Goal: Task Accomplishment & Management: Use online tool/utility

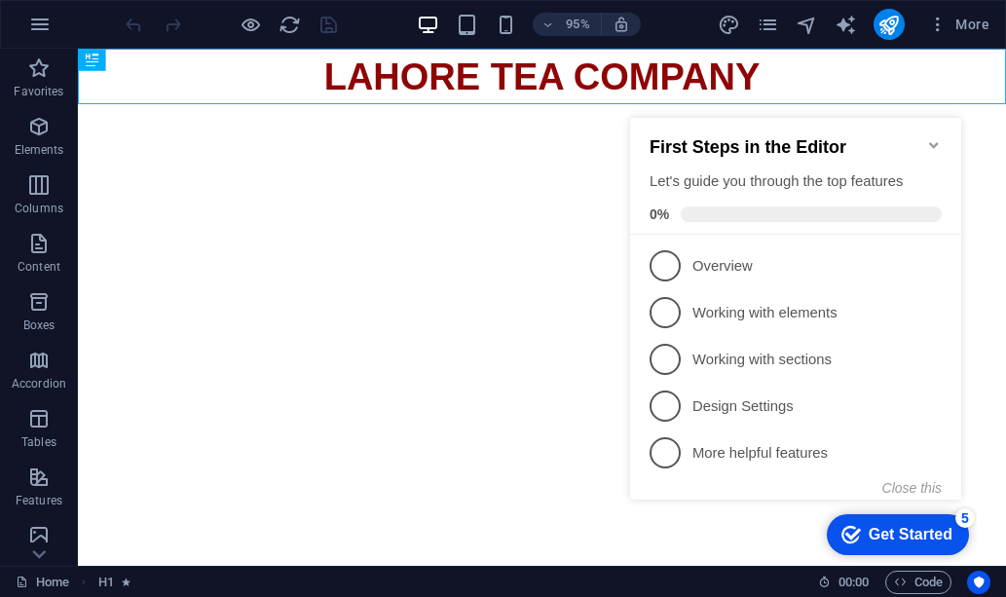
click at [478, 107] on html "Skip to main content LAHORE TEA COMPANY" at bounding box center [566, 78] width 976 height 58
click at [48, 142] on p "Elements" at bounding box center [40, 150] width 50 height 16
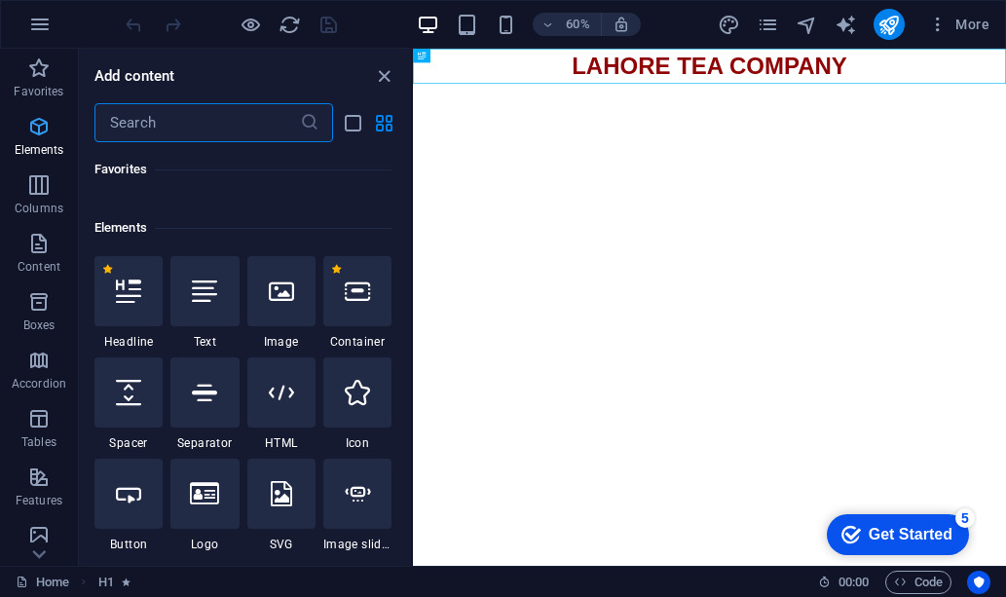
scroll to position [207, 0]
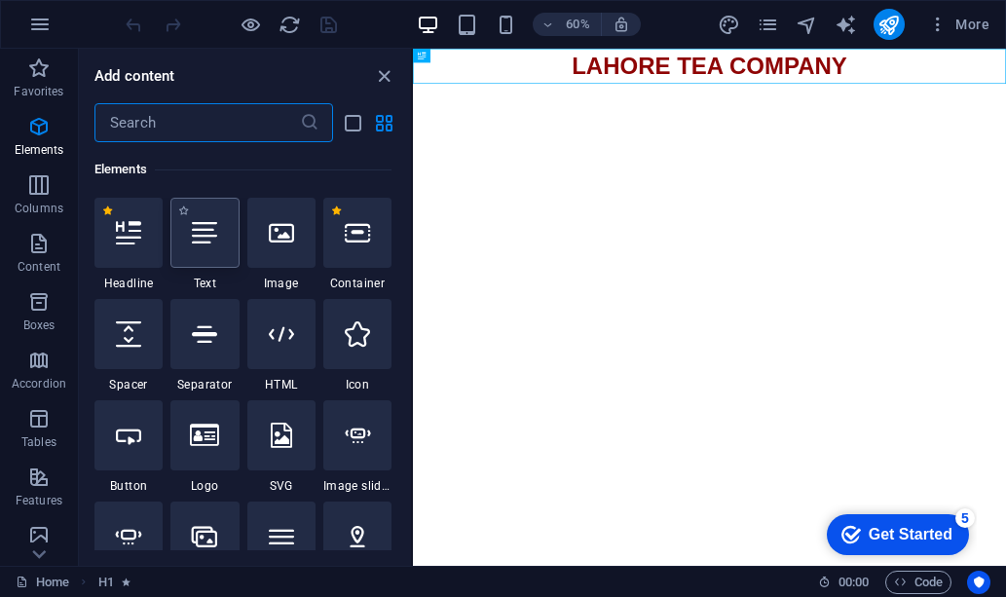
click at [197, 254] on div at bounding box center [204, 233] width 68 height 70
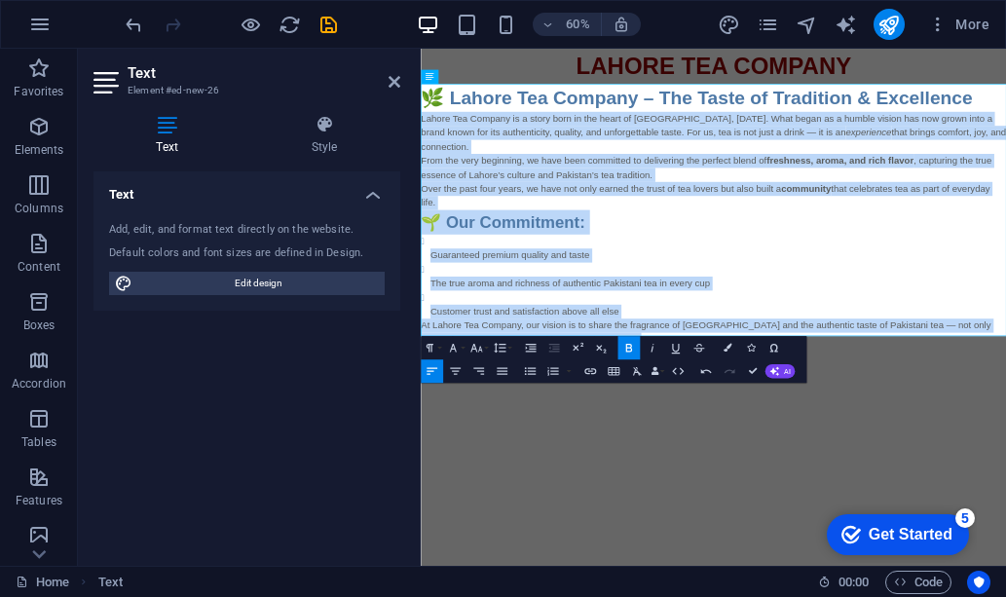
drag, startPoint x: 827, startPoint y: 504, endPoint x: 840, endPoint y: 168, distance: 336.1
click at [421, 166] on html "Skip to main content LAHORE TEA COMPANY 🌿 Lahore Tea Company – The Taste of Tra…" at bounding box center [908, 309] width 975 height 520
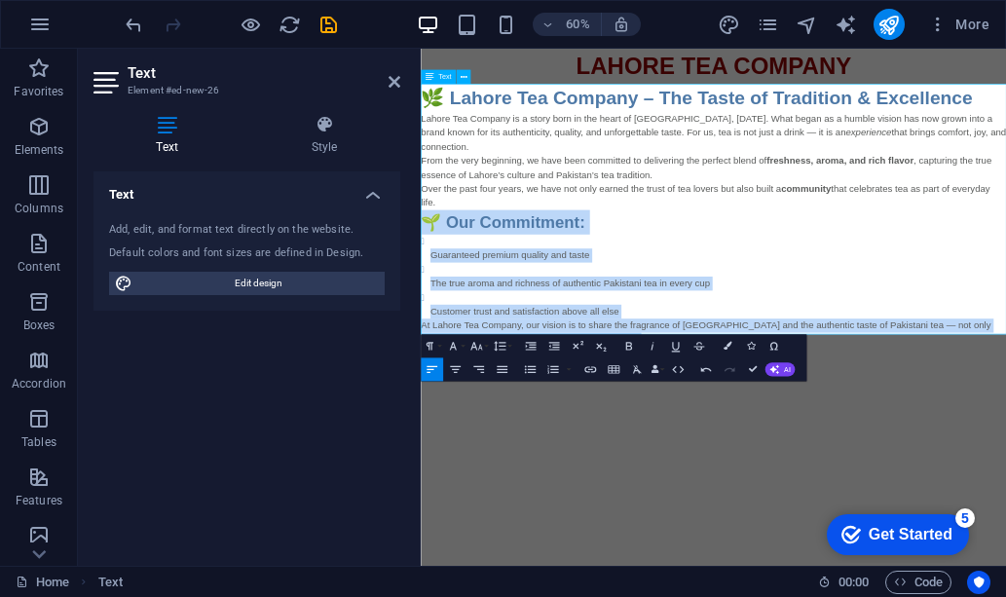
drag, startPoint x: 711, startPoint y: 298, endPoint x: 841, endPoint y: 243, distance: 141.4
click at [421, 317] on h3 "🌱 Our Commitment:" at bounding box center [908, 337] width 975 height 41
click at [730, 358] on li "Guaranteed premium quality and taste" at bounding box center [916, 381] width 960 height 47
drag, startPoint x: 825, startPoint y: 506, endPoint x: 426, endPoint y: 322, distance: 439.5
click at [426, 322] on div "🌿 Lahore Tea Company – The Taste of Tradition & Excellence Lahore Tea Company i…" at bounding box center [908, 337] width 975 height 461
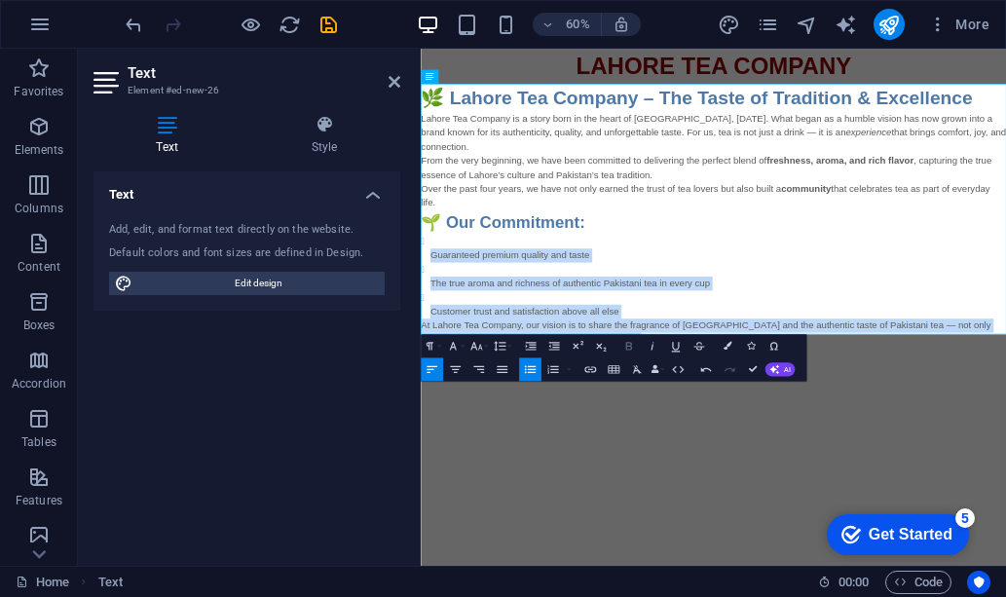
click at [628, 342] on icon "button" at bounding box center [628, 346] width 14 height 14
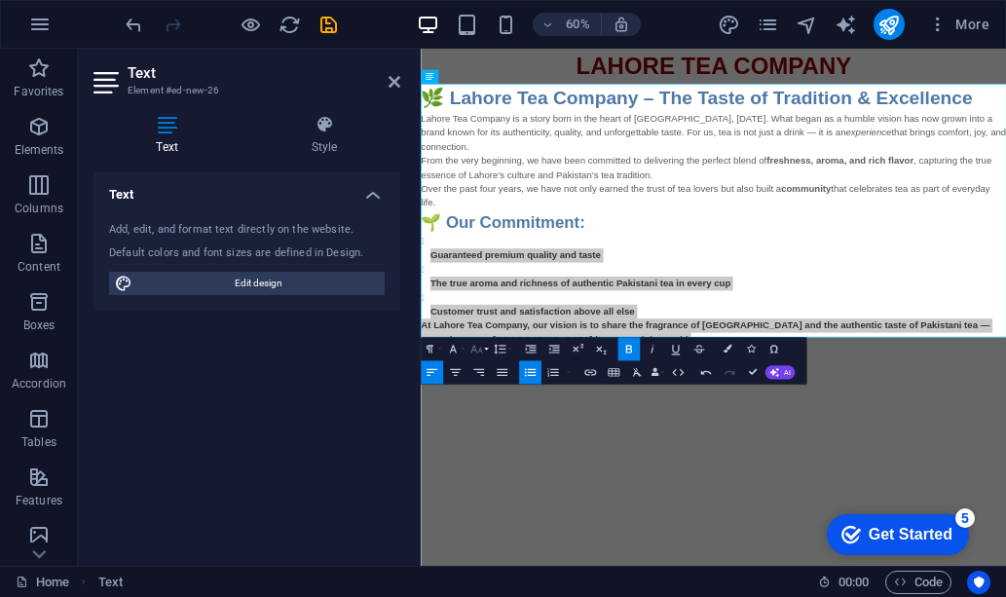
click at [487, 351] on button "Font Size" at bounding box center [478, 348] width 22 height 23
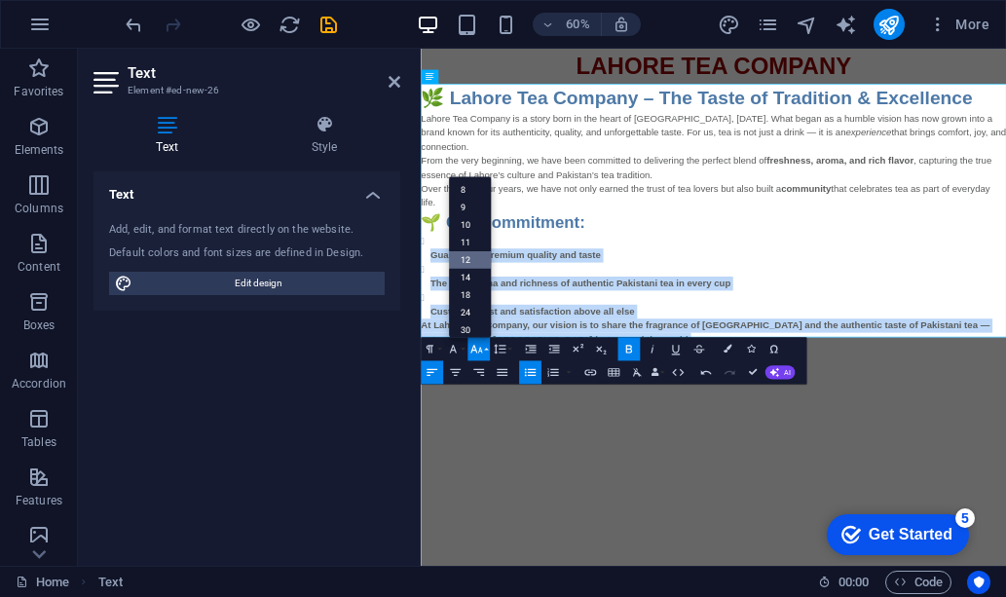
click at [473, 260] on link "12" at bounding box center [470, 260] width 42 height 18
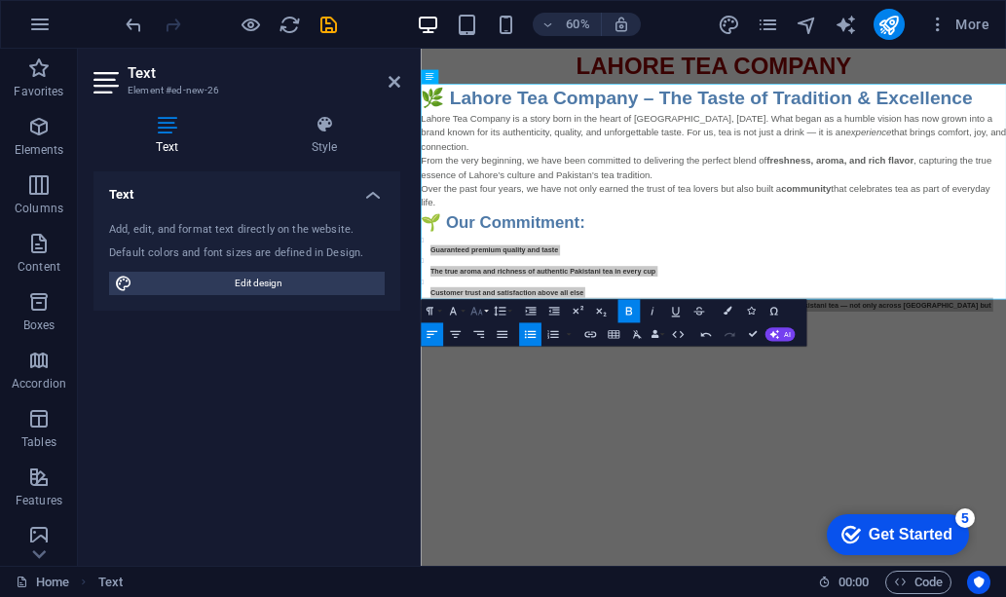
click at [489, 311] on button "Font Size" at bounding box center [478, 310] width 22 height 23
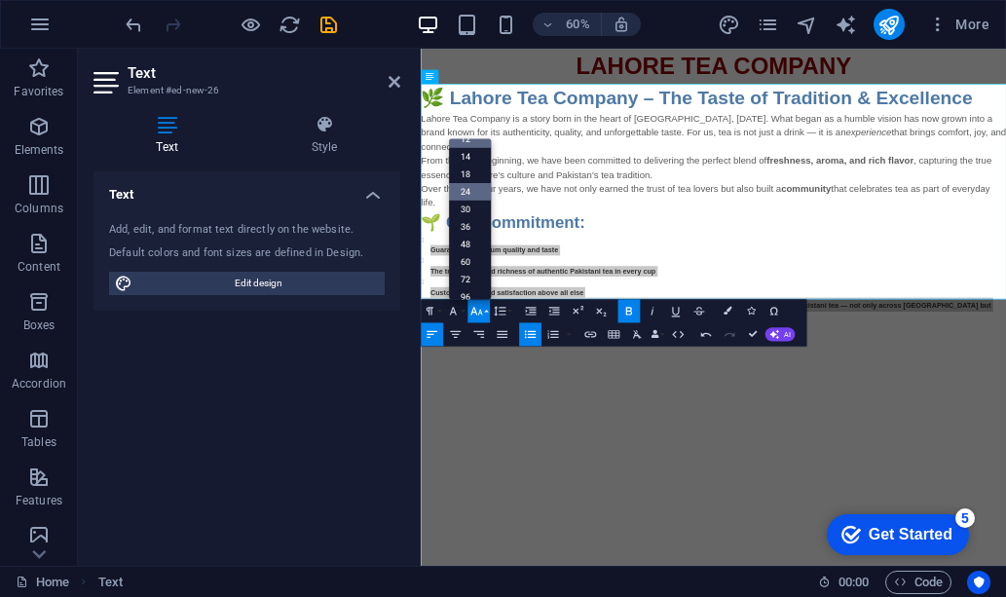
drag, startPoint x: 469, startPoint y: 193, endPoint x: 84, endPoint y: 248, distance: 389.5
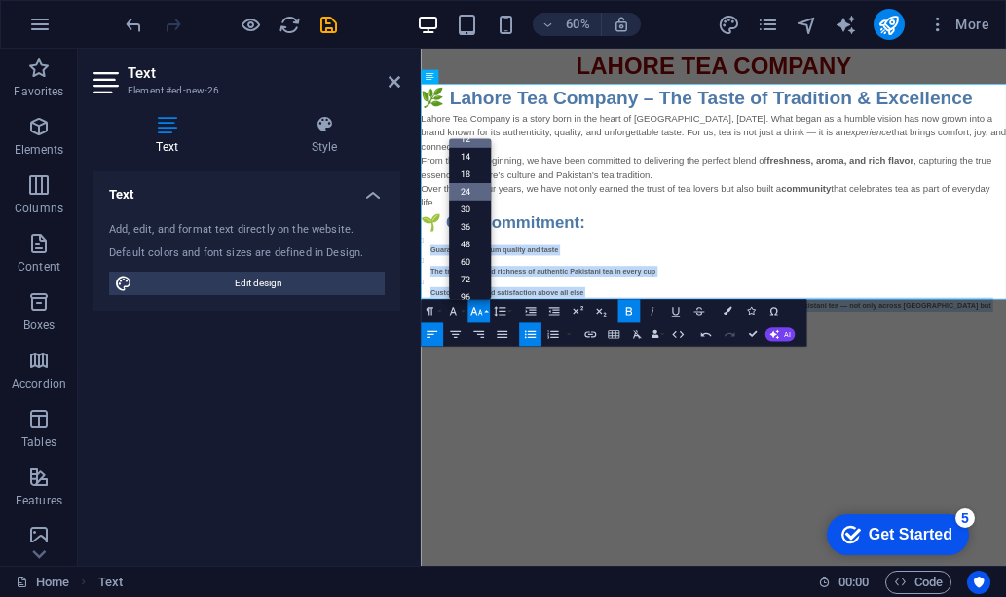
click at [469, 193] on link "24" at bounding box center [470, 191] width 42 height 18
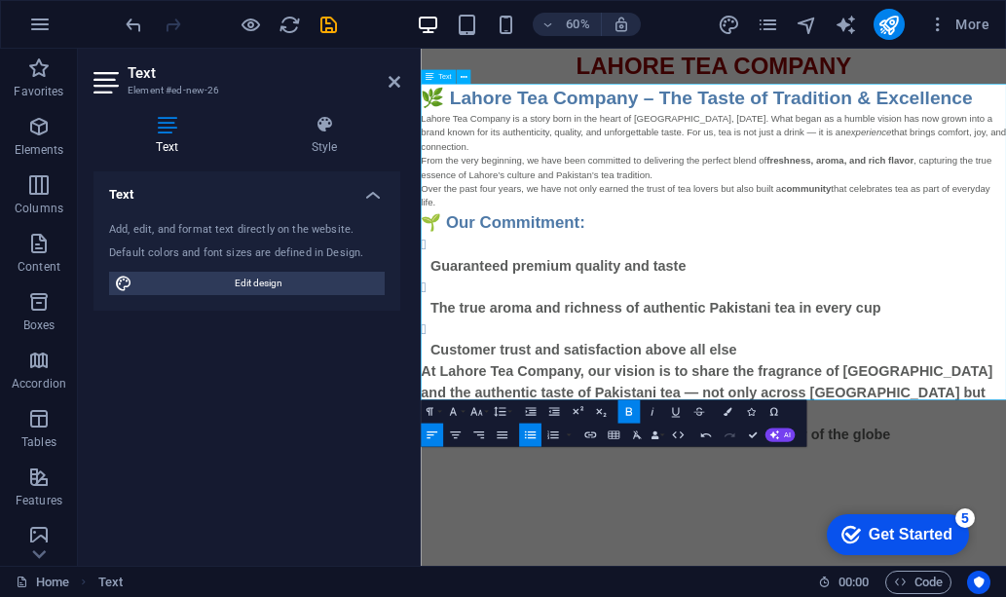
click at [785, 317] on h3 "🌱 Our Commitment:" at bounding box center [908, 337] width 975 height 41
drag, startPoint x: 1364, startPoint y: 261, endPoint x: 423, endPoint y: 171, distance: 944.6
click at [423, 171] on div "🌿 Lahore Tea Company – The Taste of Tradition & Excellence Lahore Tea Company i…" at bounding box center [908, 408] width 975 height 602
click at [477, 414] on icon "button" at bounding box center [476, 411] width 14 height 14
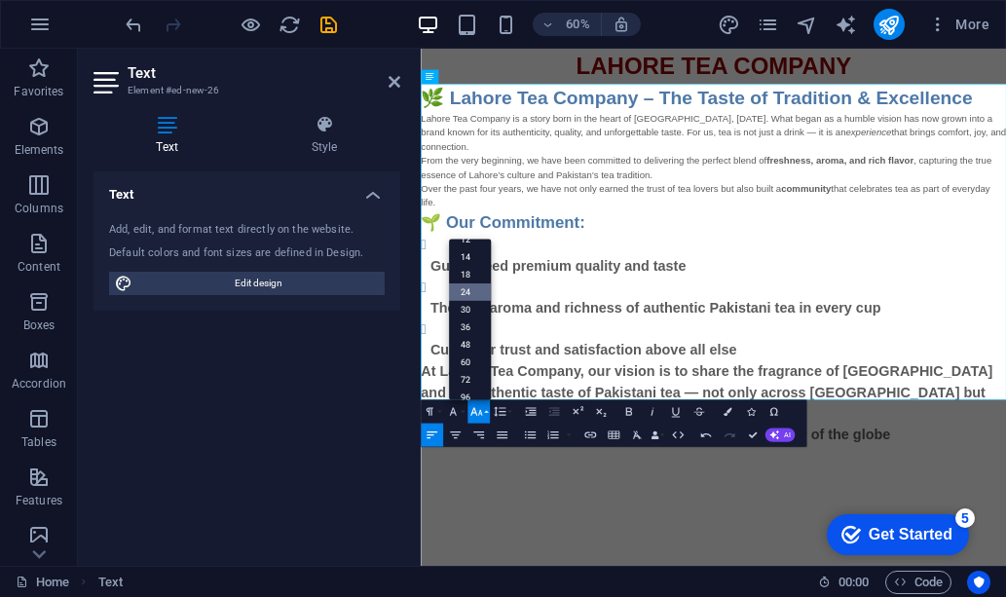
click at [472, 293] on link "24" at bounding box center [470, 292] width 42 height 18
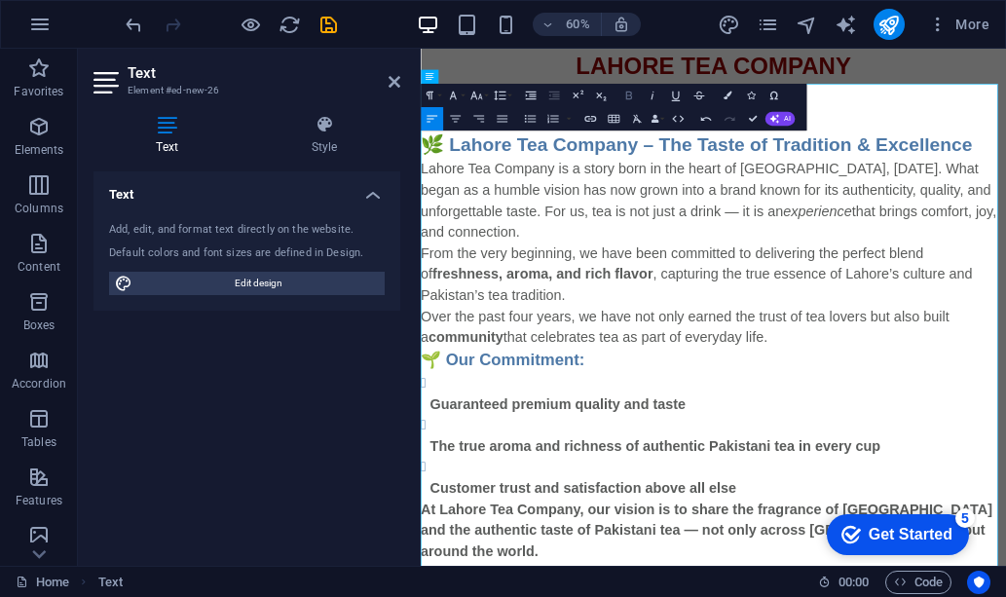
click at [630, 97] on icon "button" at bounding box center [628, 96] width 14 height 14
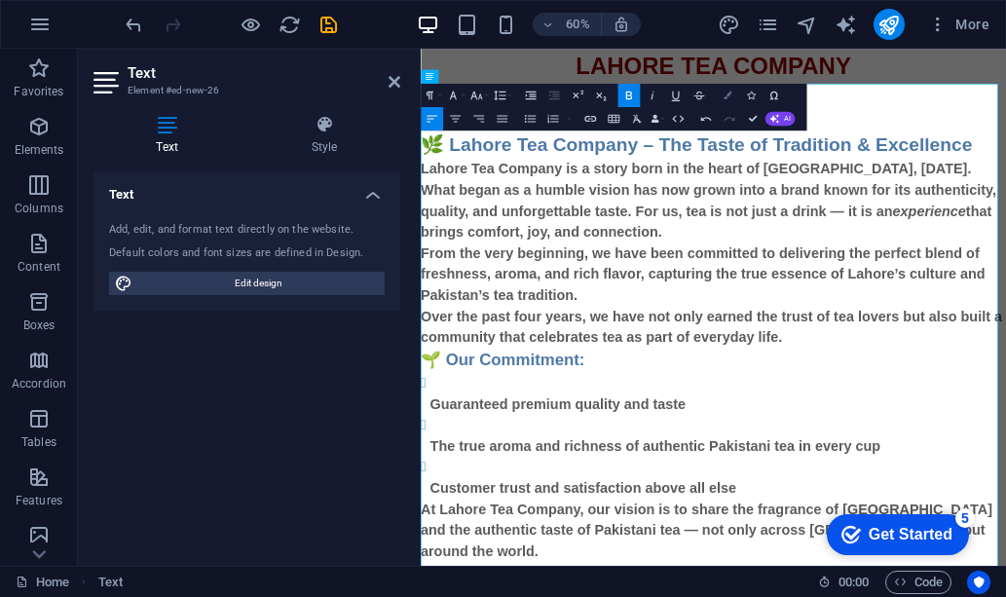
click at [723, 97] on icon "button" at bounding box center [726, 96] width 8 height 8
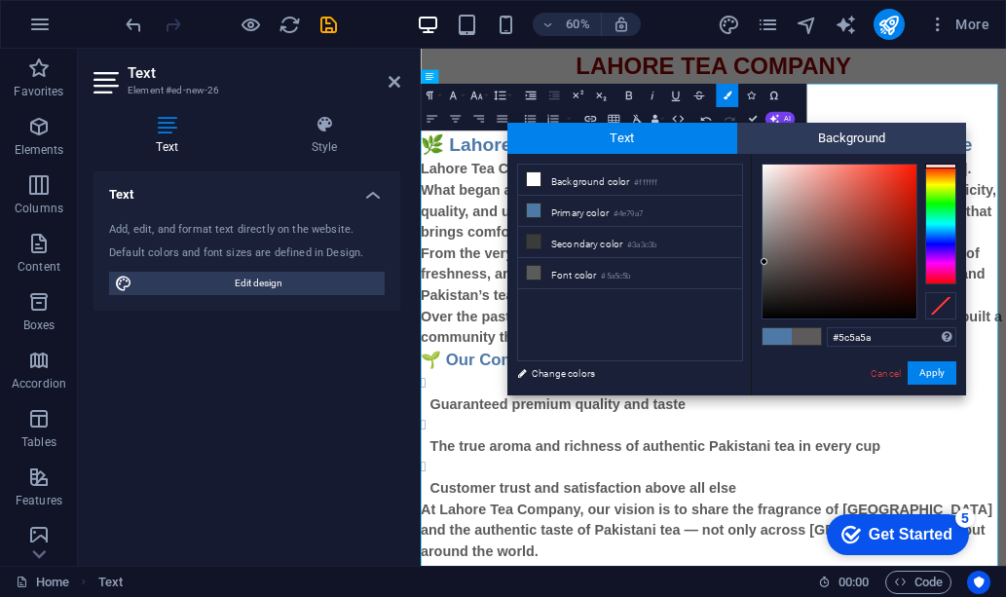
click at [943, 165] on div at bounding box center [940, 224] width 31 height 121
click at [886, 372] on link "Cancel" at bounding box center [885, 373] width 34 height 15
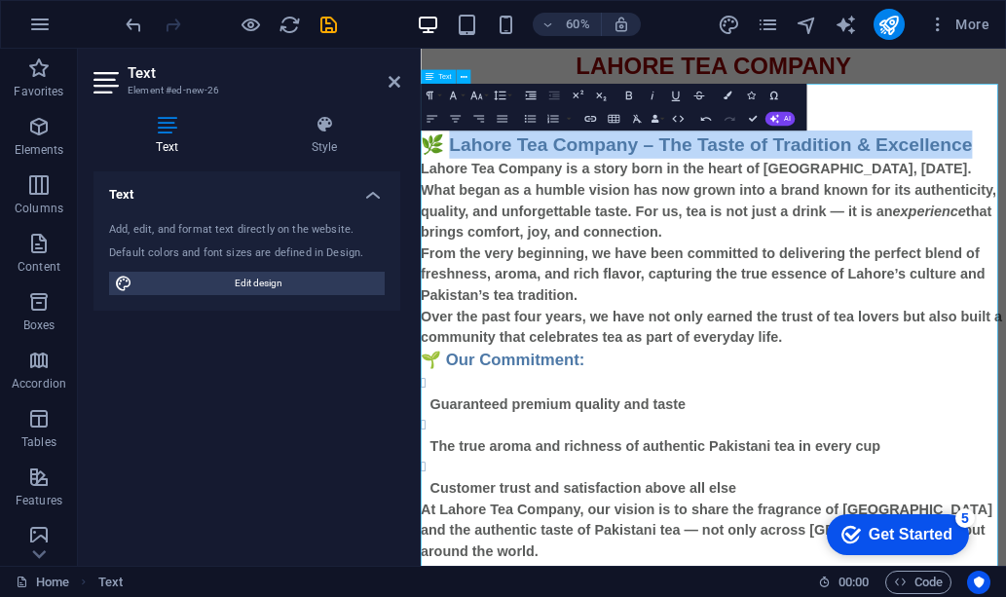
drag, startPoint x: 1343, startPoint y: 207, endPoint x: 473, endPoint y: 198, distance: 870.3
click at [473, 198] on h2 "🌿 Lahore Tea Company – The Taste of Tradition & Excellence" at bounding box center [908, 208] width 975 height 47
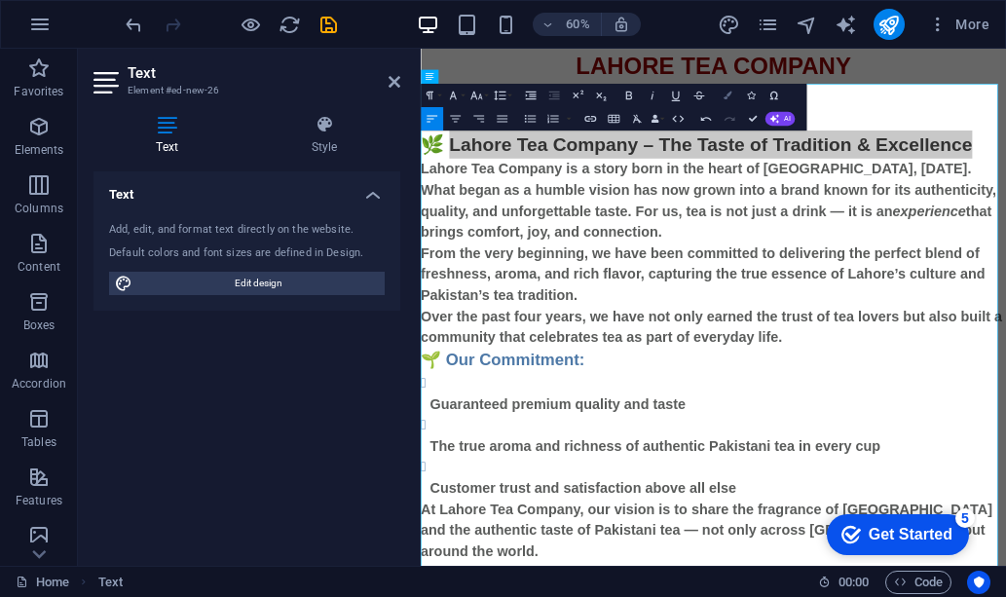
click at [729, 95] on icon "button" at bounding box center [726, 96] width 8 height 8
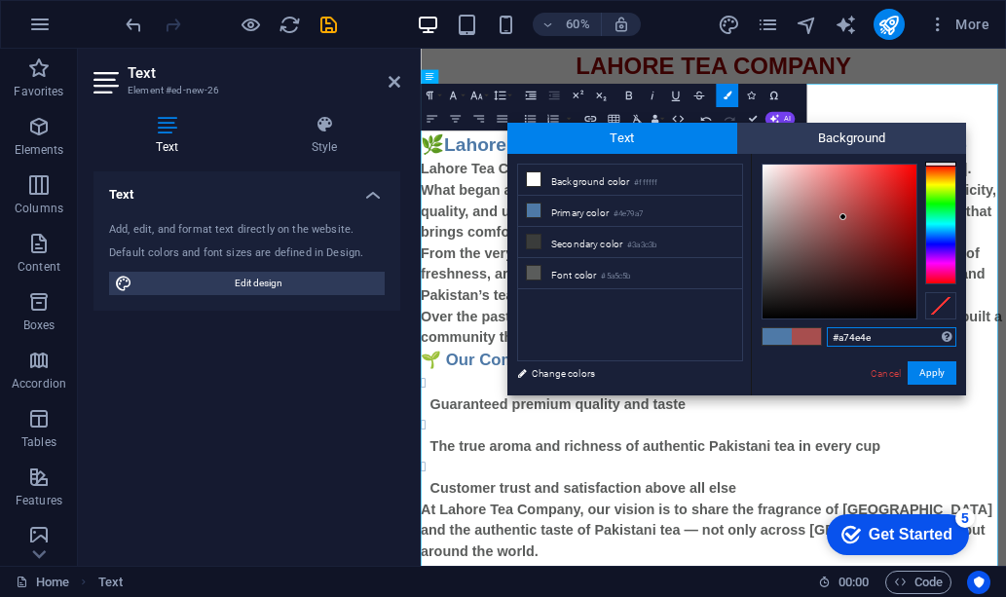
click at [942, 164] on div at bounding box center [940, 224] width 31 height 121
click at [908, 169] on div at bounding box center [839, 242] width 154 height 154
type input "#d50404"
click at [912, 189] on div at bounding box center [839, 242] width 154 height 154
click at [930, 378] on button "Apply" at bounding box center [931, 372] width 49 height 23
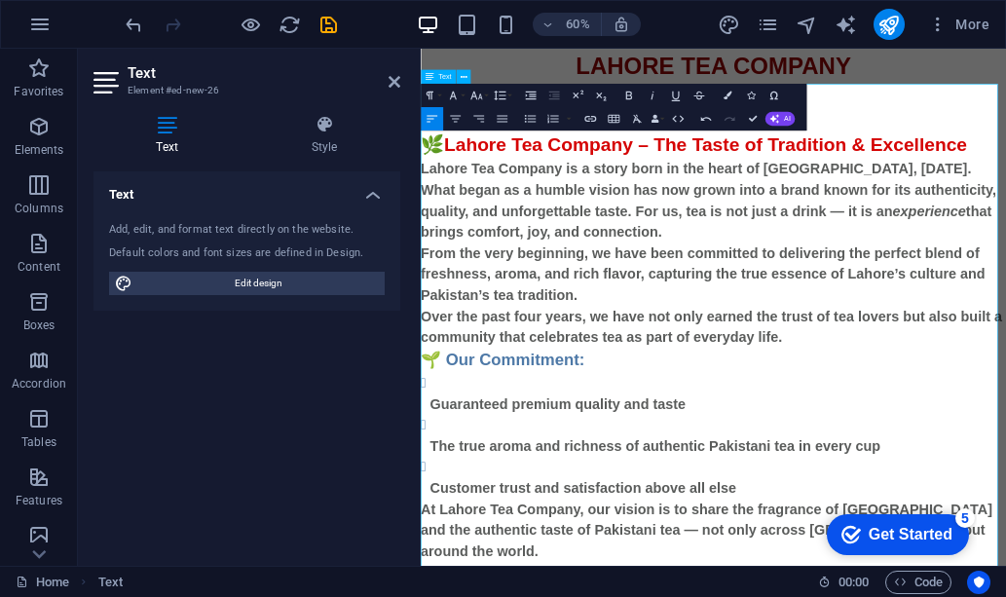
click at [882, 25] on icon "publish" at bounding box center [888, 25] width 22 height 22
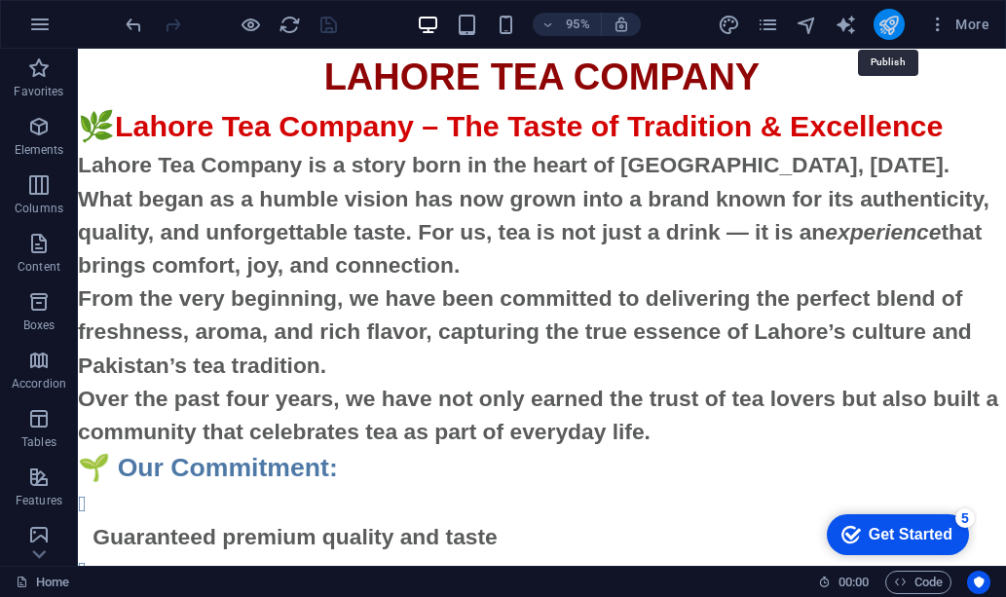
click at [882, 32] on icon "publish" at bounding box center [888, 25] width 22 height 22
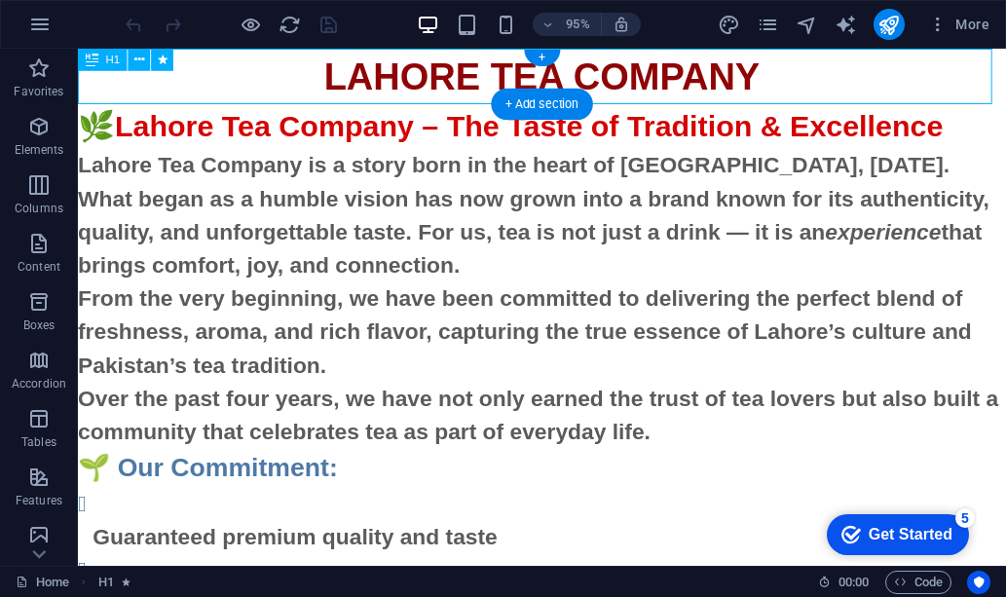
click at [866, 87] on div "LAHORE TEA COMPANY" at bounding box center [566, 78] width 976 height 58
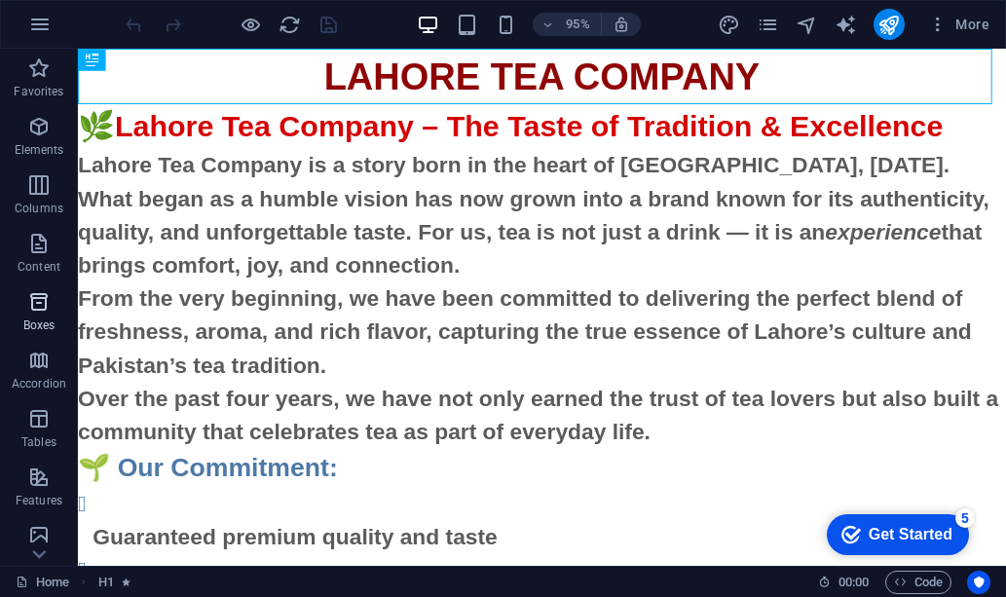
click at [37, 313] on span "Boxes" at bounding box center [39, 313] width 78 height 47
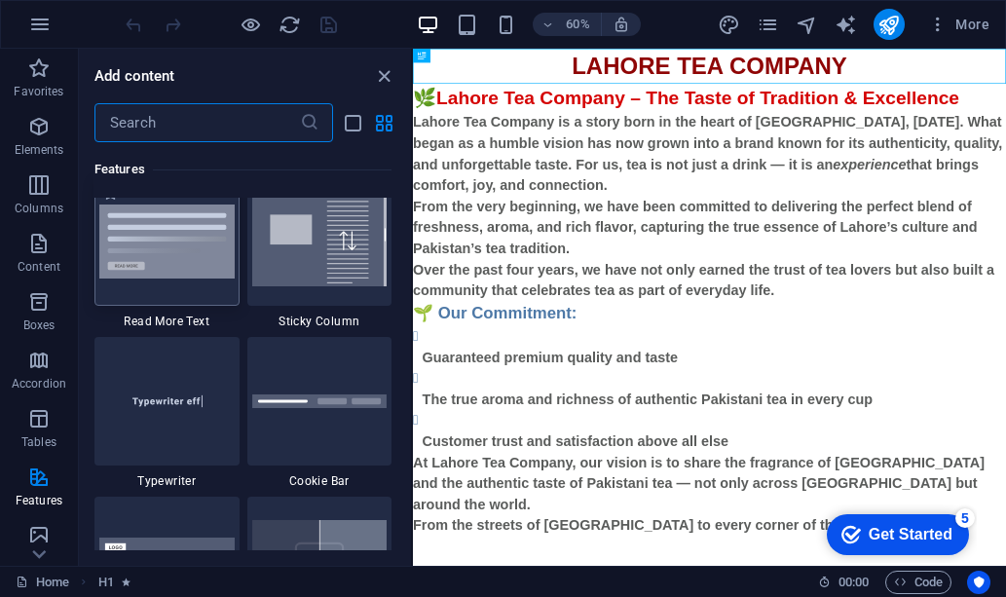
scroll to position [7511, 0]
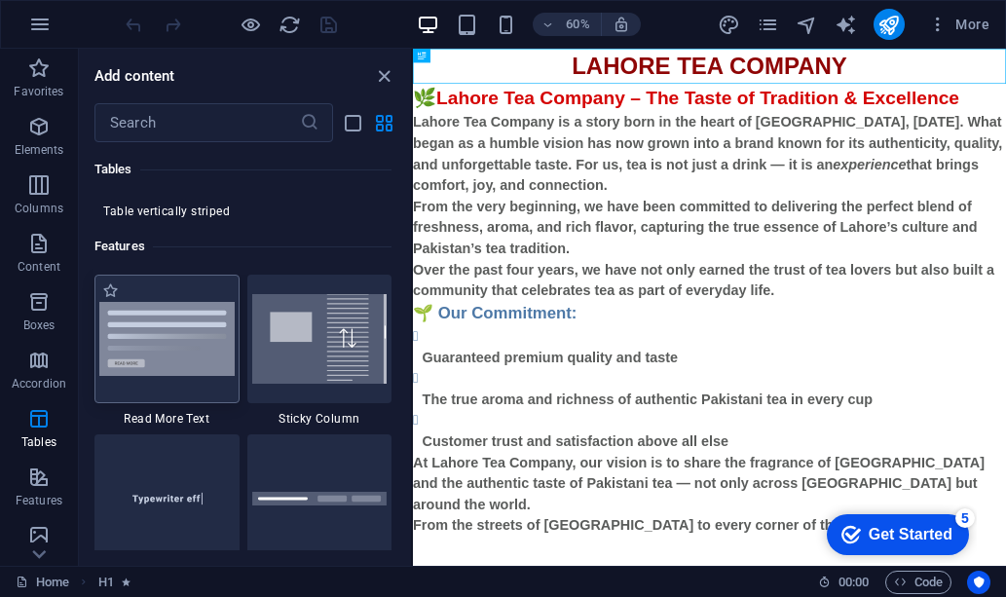
click at [165, 326] on div at bounding box center [166, 339] width 145 height 128
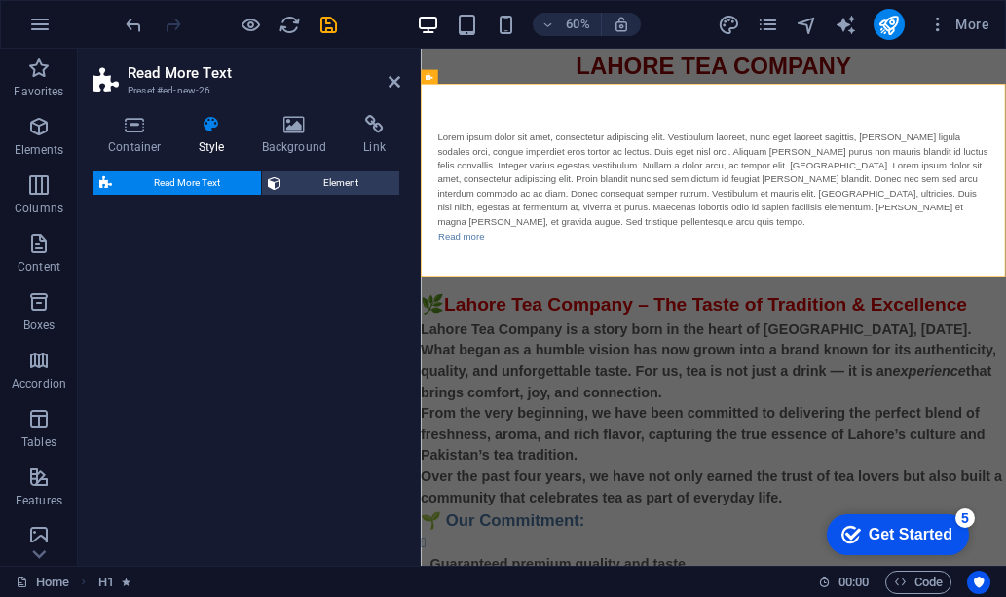
select select "px"
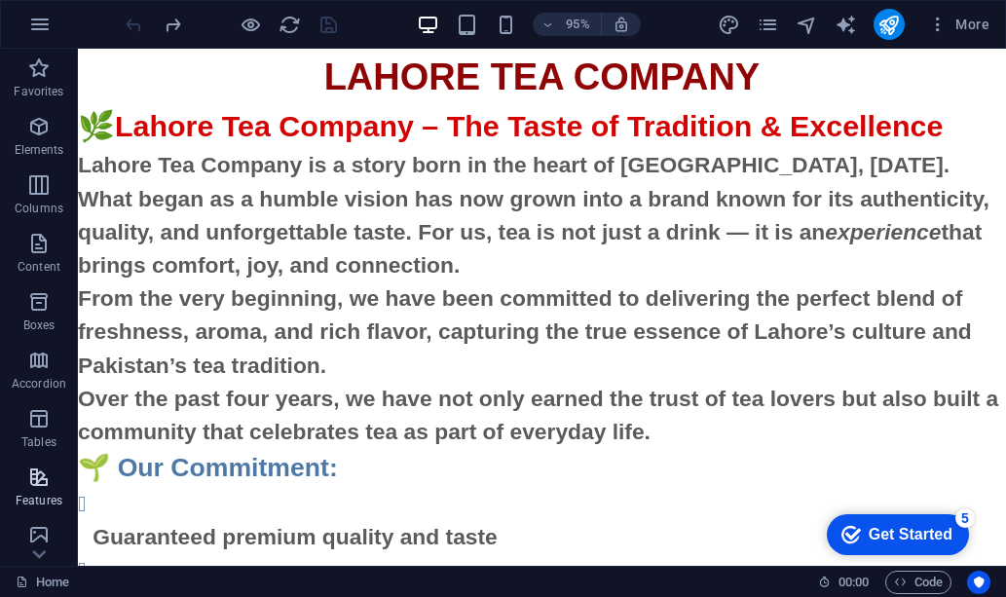
scroll to position [97, 0]
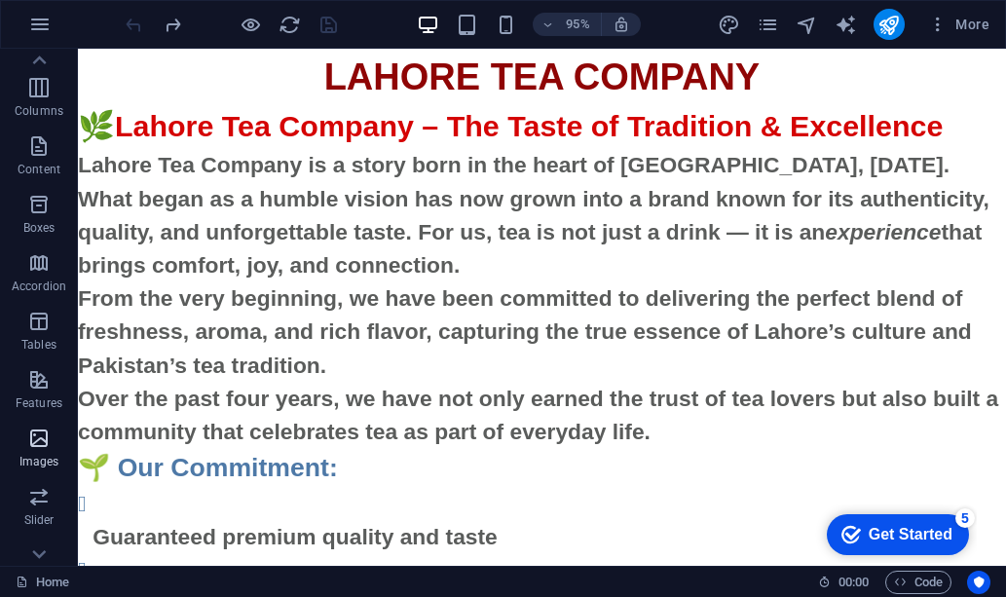
click at [53, 449] on span "Images" at bounding box center [39, 449] width 78 height 47
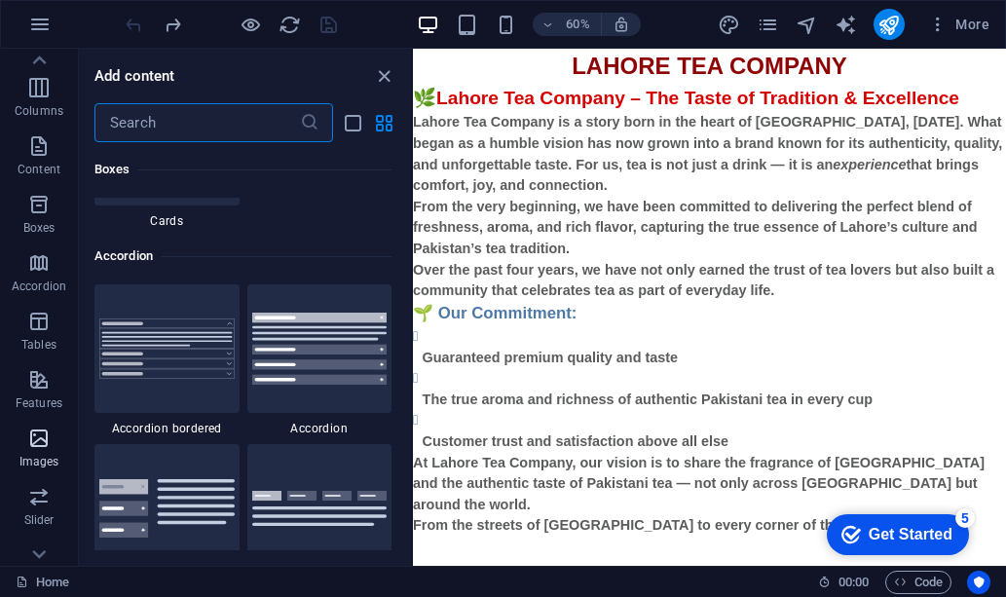
scroll to position [9871, 0]
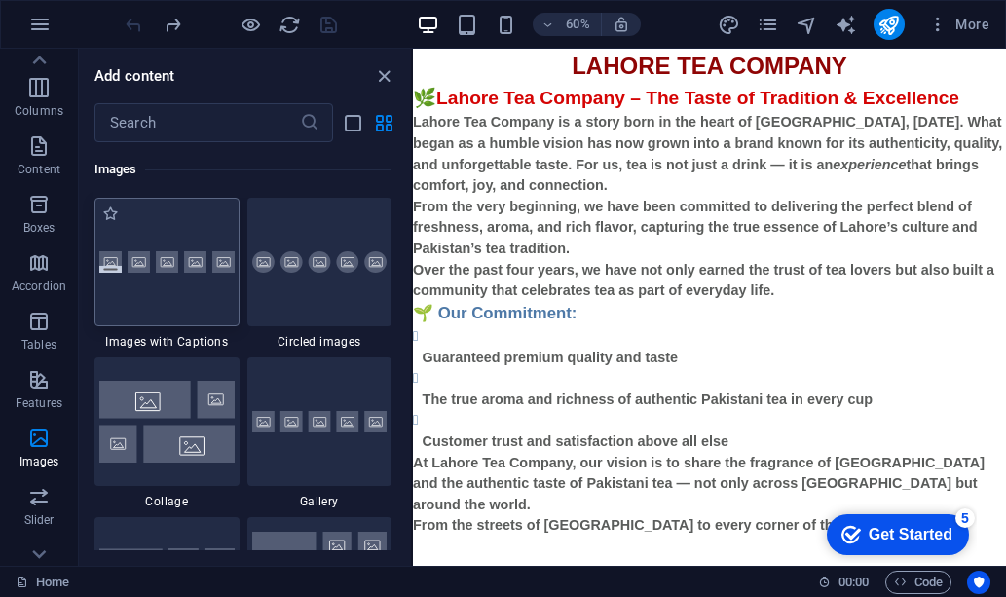
click at [177, 265] on img at bounding box center [166, 262] width 135 height 22
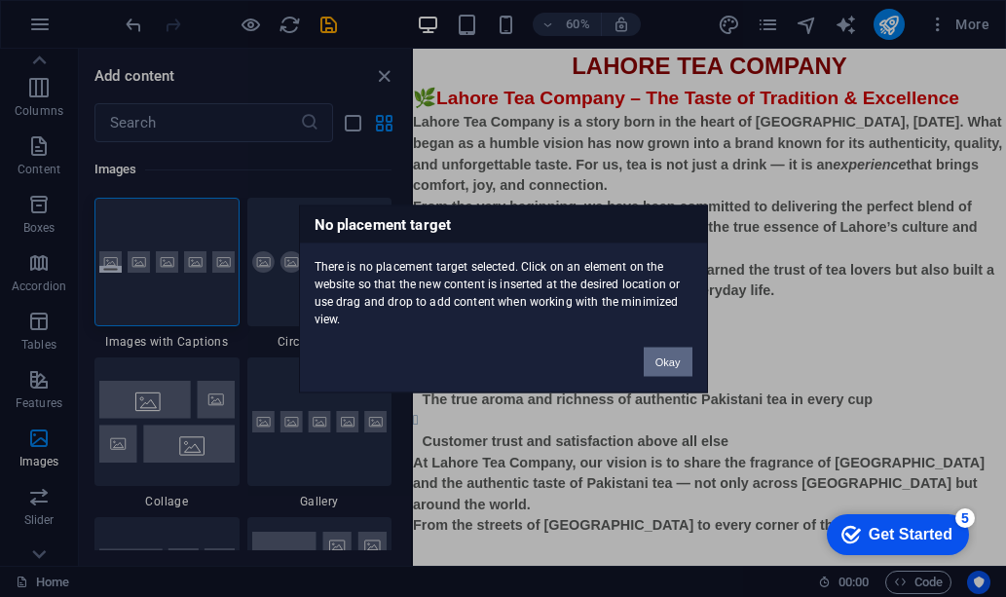
click at [670, 357] on button "Okay" at bounding box center [667, 361] width 49 height 29
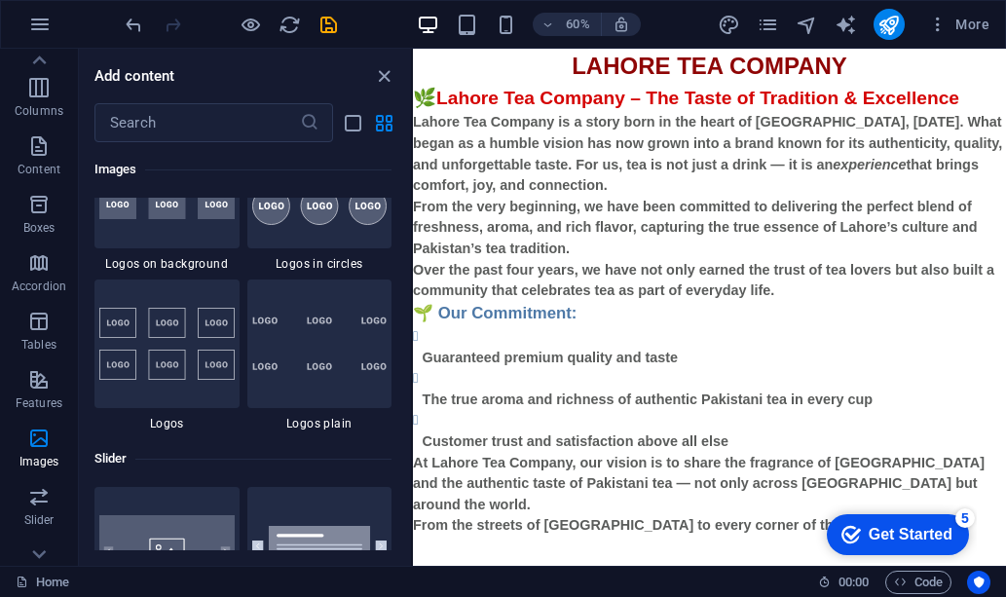
scroll to position [10649, 0]
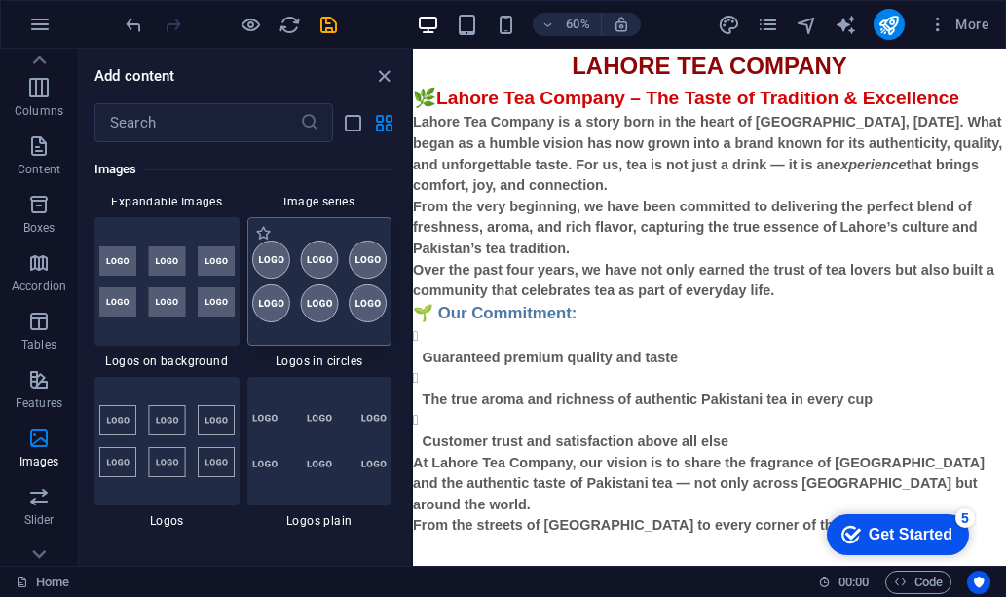
click at [277, 309] on img at bounding box center [319, 281] width 135 height 82
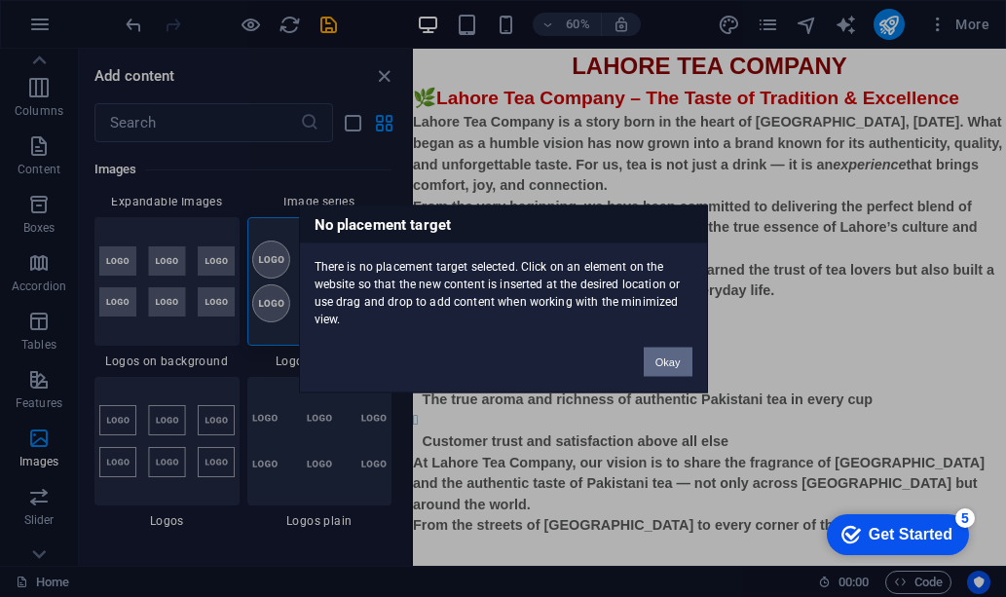
click at [678, 363] on button "Okay" at bounding box center [667, 361] width 49 height 29
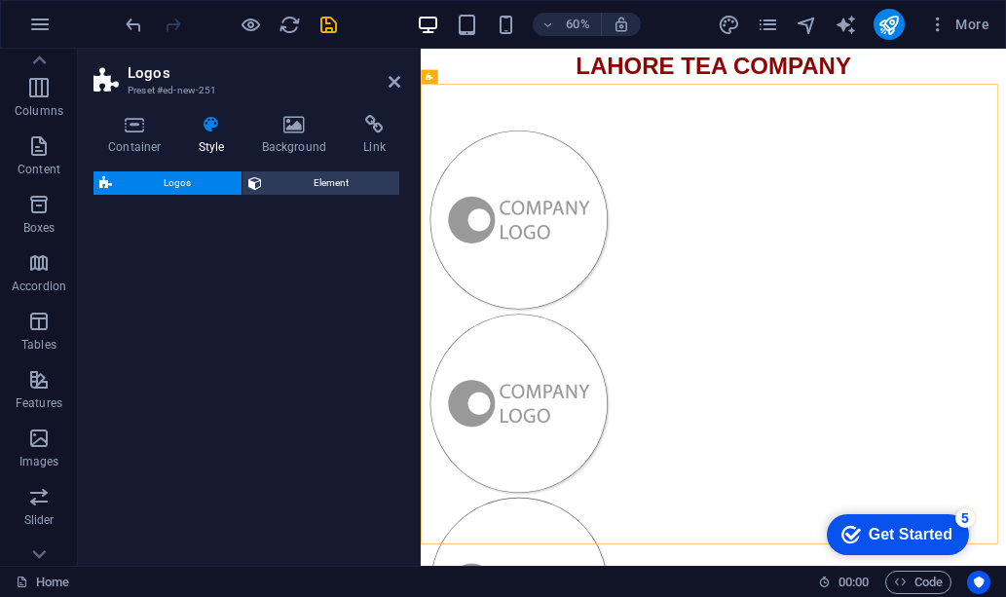
select select "rem"
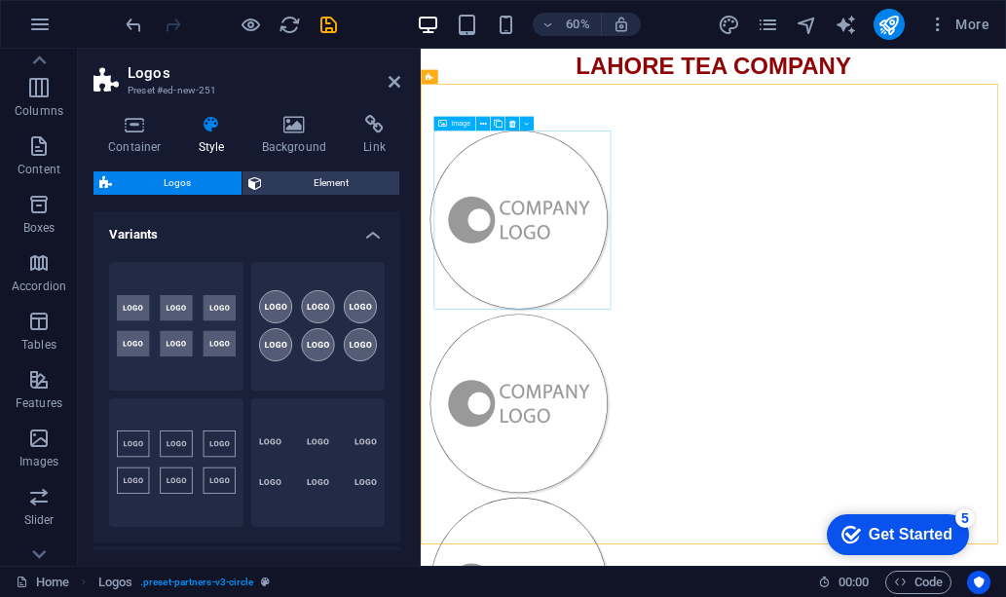
click at [597, 337] on figure at bounding box center [584, 334] width 296 height 298
click at [127, 302] on button "Background" at bounding box center [176, 326] width 134 height 128
type input "2"
type input "70"
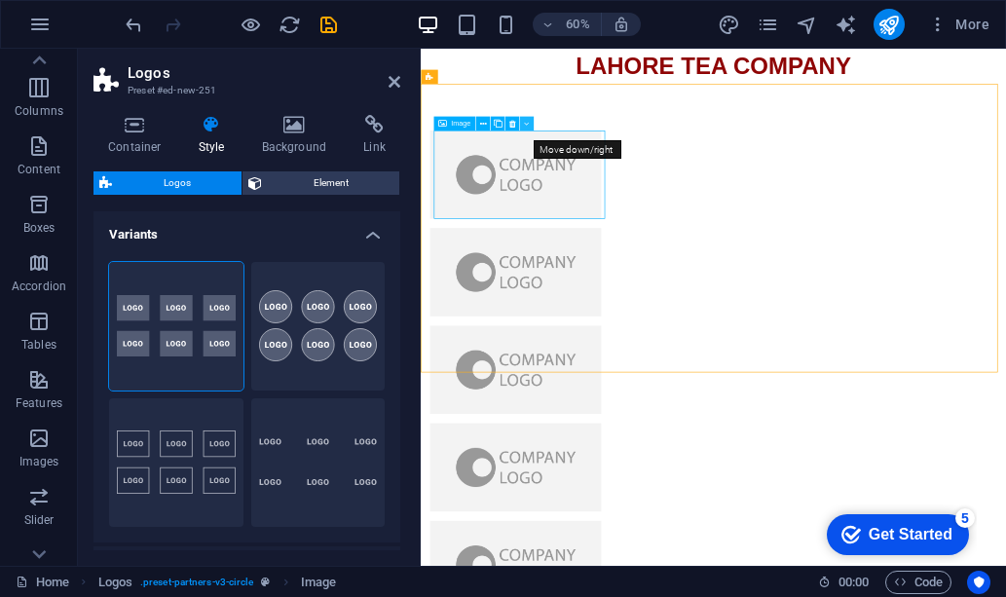
click at [529, 123] on icon at bounding box center [526, 124] width 5 height 13
click at [541, 125] on icon at bounding box center [540, 124] width 5 height 13
click at [472, 78] on icon at bounding box center [468, 77] width 7 height 13
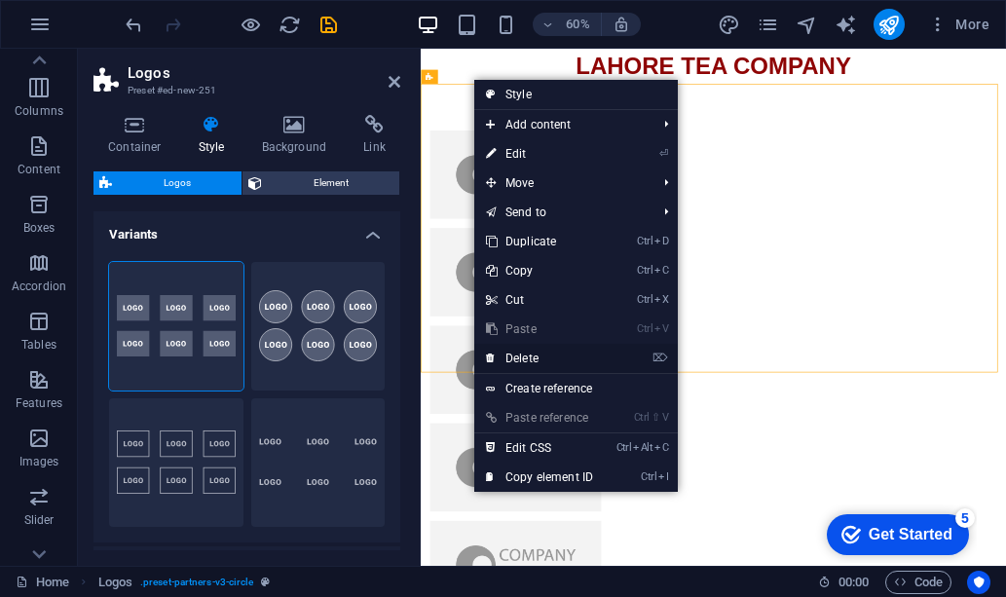
click at [536, 359] on link "⌦ Delete" at bounding box center [539, 358] width 130 height 29
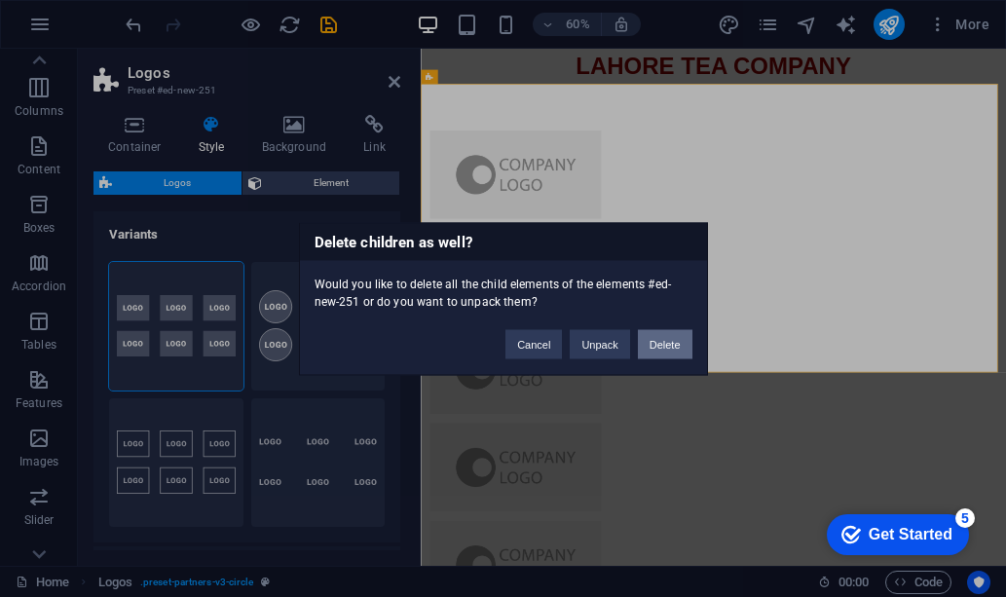
click at [664, 343] on button "Delete" at bounding box center [665, 343] width 55 height 29
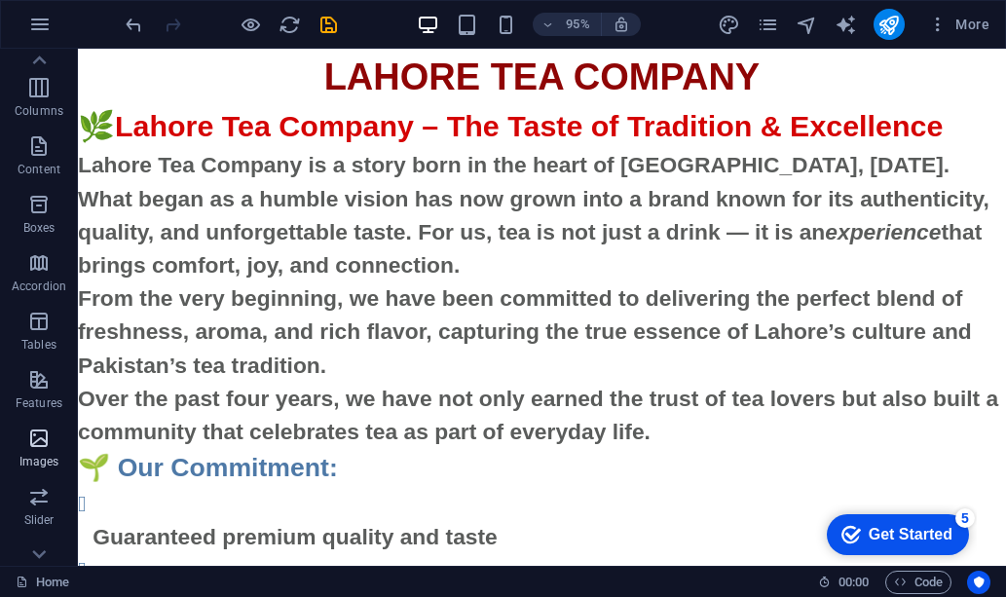
click at [47, 448] on icon "button" at bounding box center [38, 437] width 23 height 23
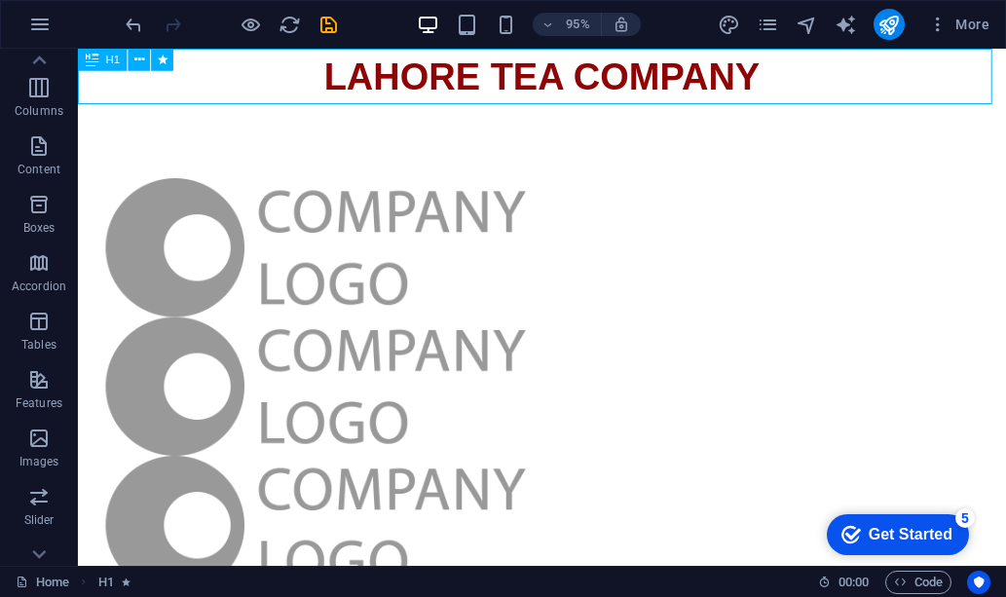
drag, startPoint x: 184, startPoint y: 100, endPoint x: 267, endPoint y: 94, distance: 82.9
click at [267, 94] on div "LAHORE TEA COMPANY" at bounding box center [566, 78] width 976 height 58
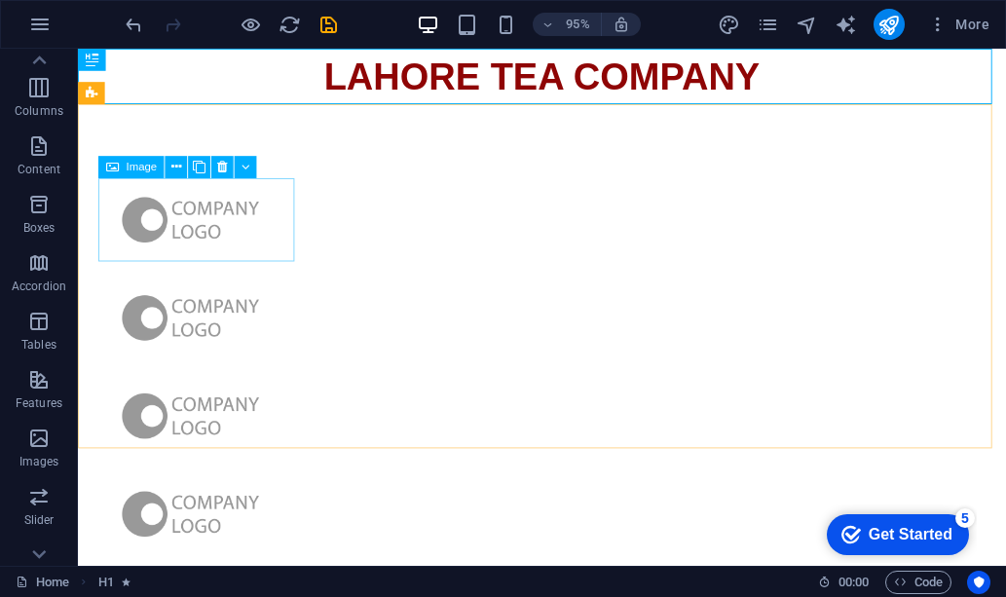
click at [138, 169] on span "Image" at bounding box center [141, 167] width 31 height 11
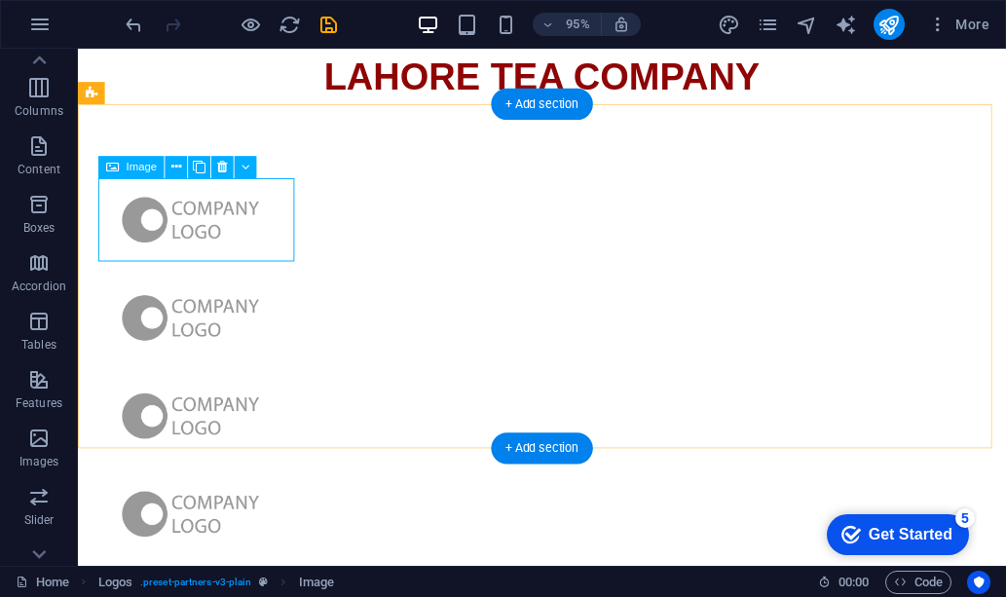
click at [200, 234] on figure at bounding box center [196, 229] width 206 height 88
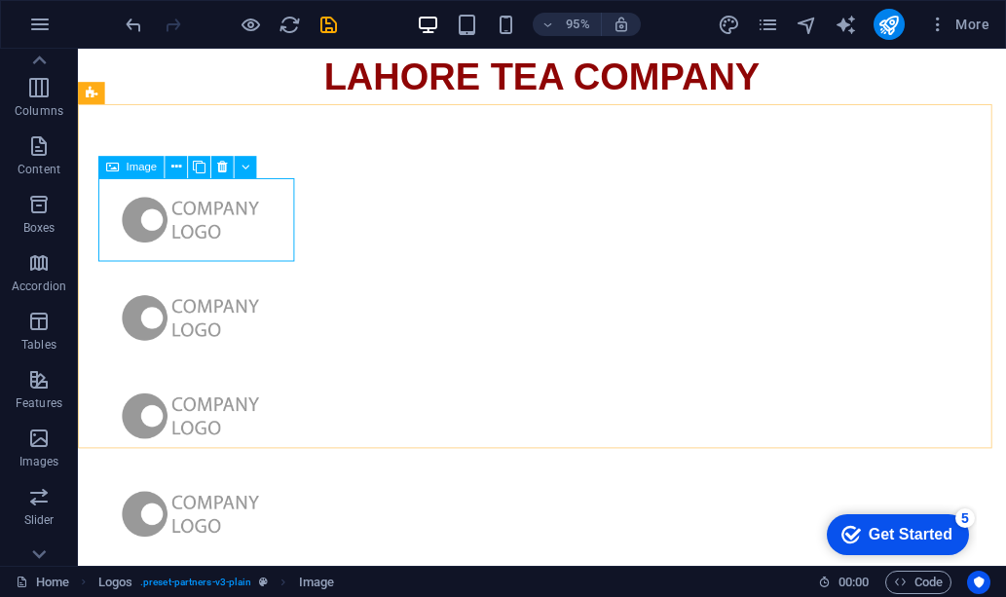
click at [134, 170] on span "Image" at bounding box center [141, 167] width 31 height 11
click at [138, 165] on span "Image" at bounding box center [141, 167] width 31 height 11
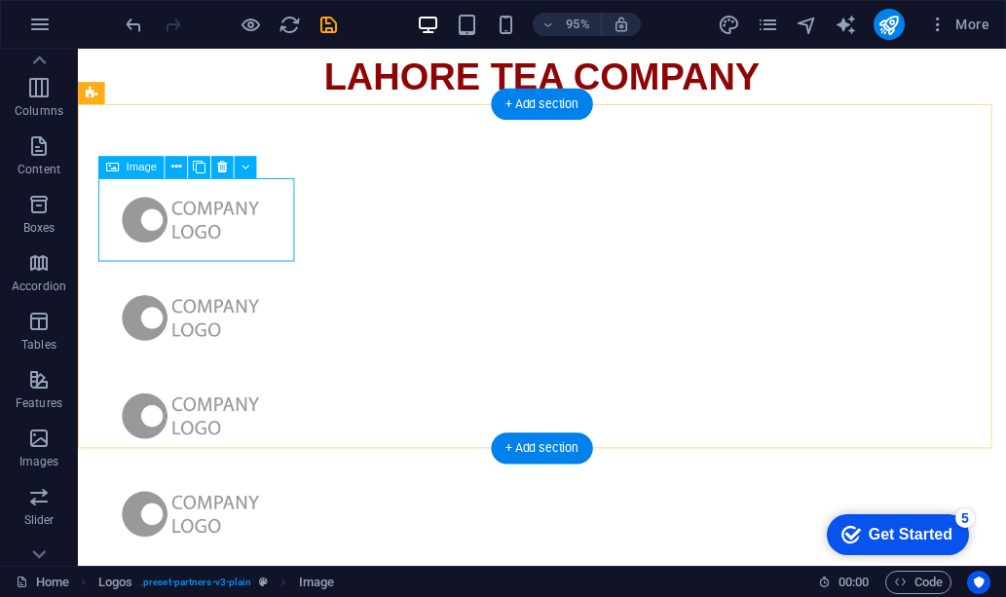
click at [204, 223] on figure at bounding box center [196, 229] width 206 height 88
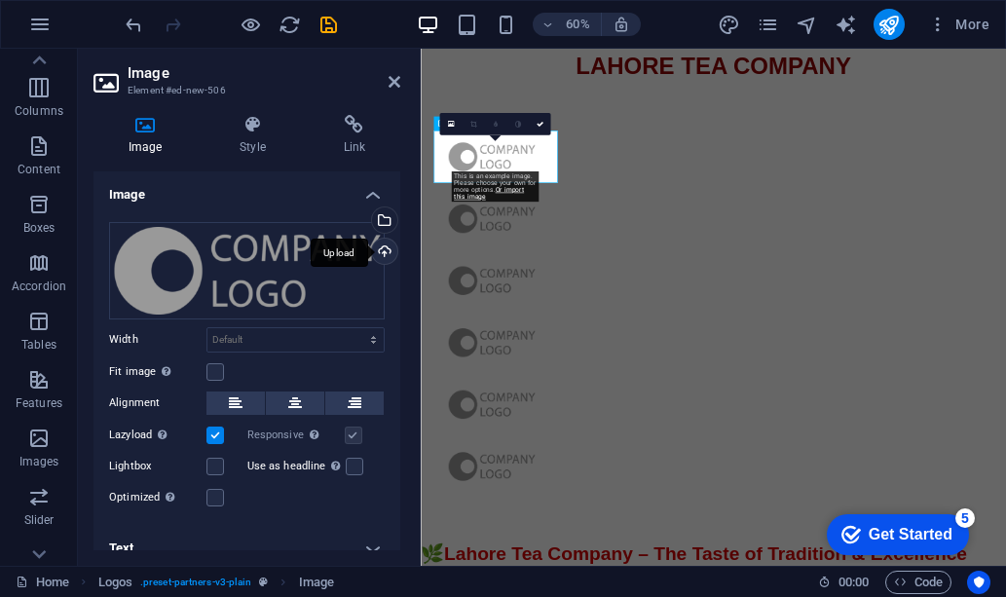
click at [380, 253] on div "Upload" at bounding box center [382, 252] width 29 height 29
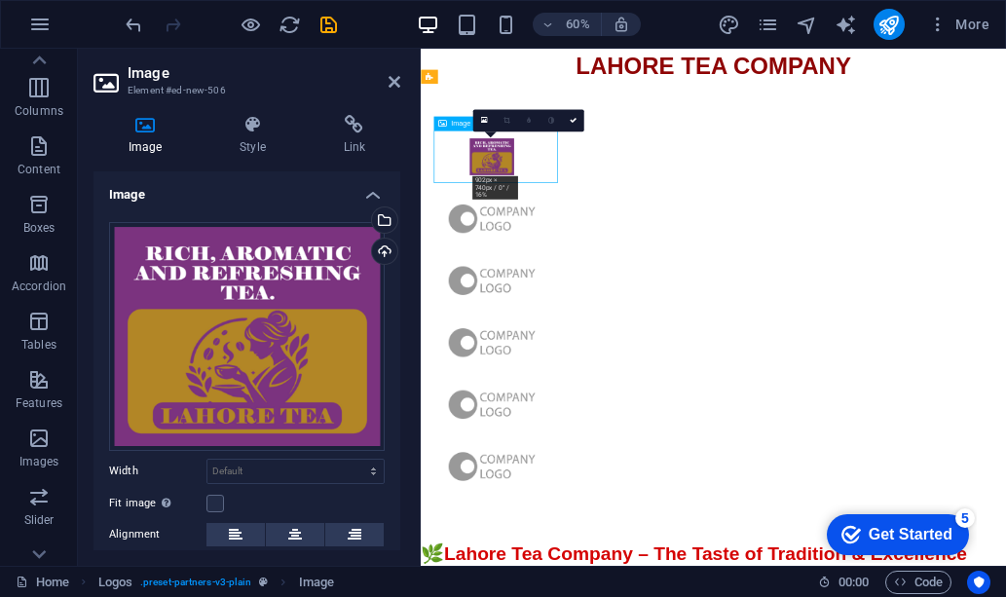
drag, startPoint x: 560, startPoint y: 234, endPoint x: 555, endPoint y: 212, distance: 22.0
click at [555, 212] on figure at bounding box center [539, 229] width 206 height 88
click at [965, 292] on div at bounding box center [908, 486] width 975 height 759
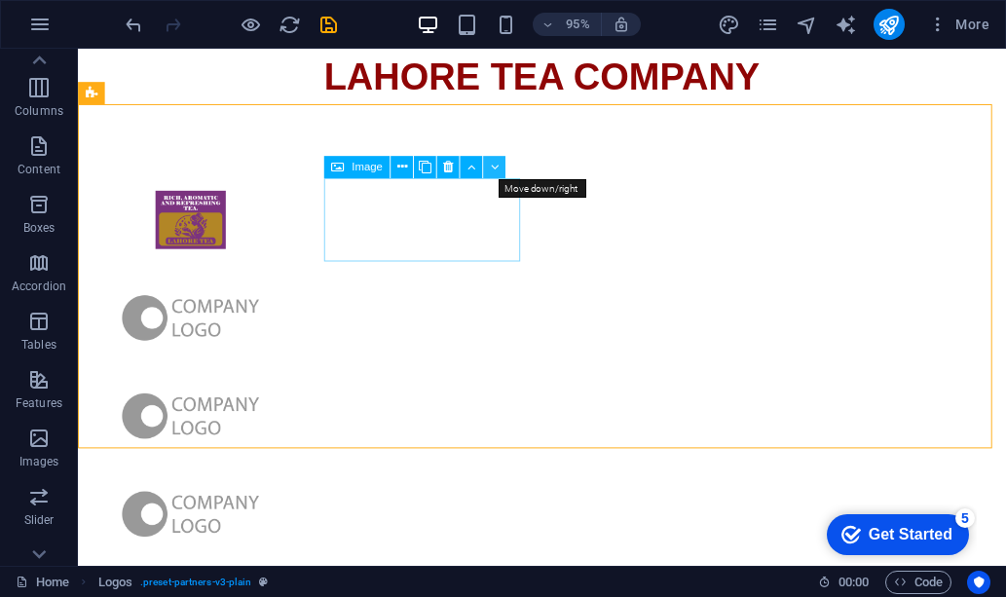
click at [495, 166] on icon at bounding box center [495, 167] width 9 height 19
click at [405, 164] on icon at bounding box center [402, 167] width 10 height 19
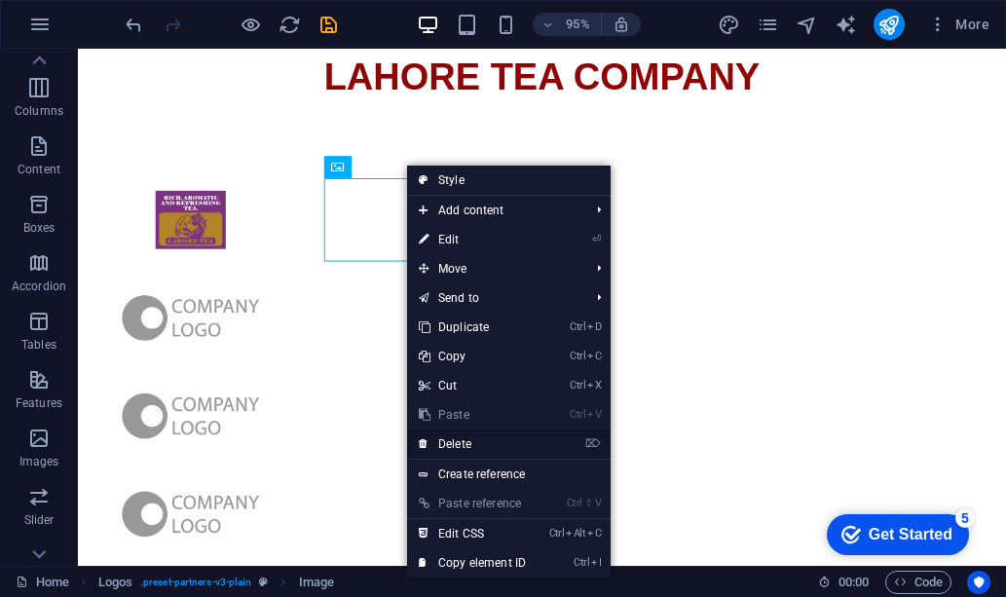
click at [464, 441] on link "⌦ Delete" at bounding box center [472, 443] width 130 height 29
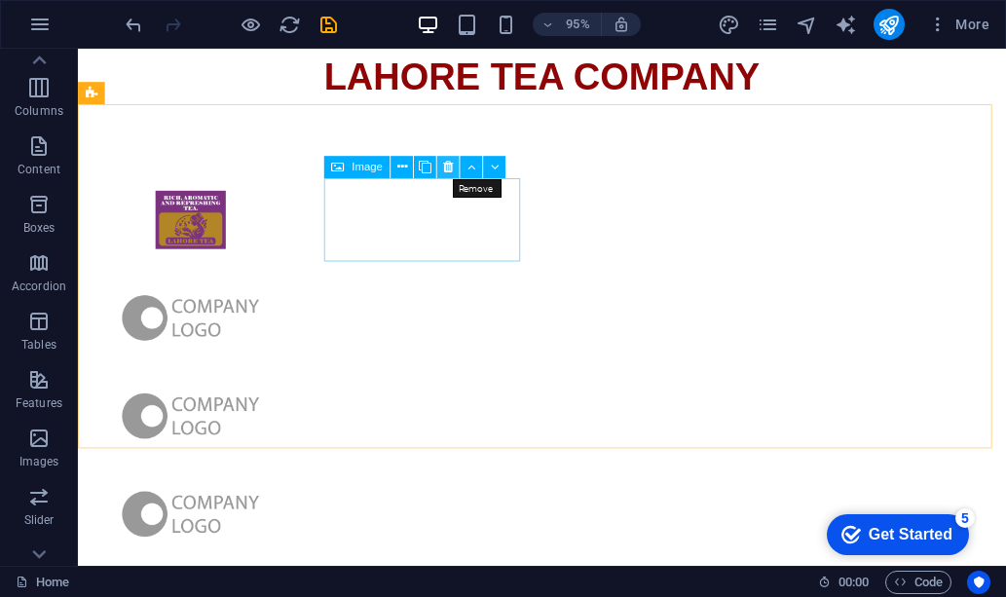
click at [449, 167] on icon at bounding box center [448, 167] width 10 height 19
click at [448, 166] on icon at bounding box center [448, 167] width 10 height 19
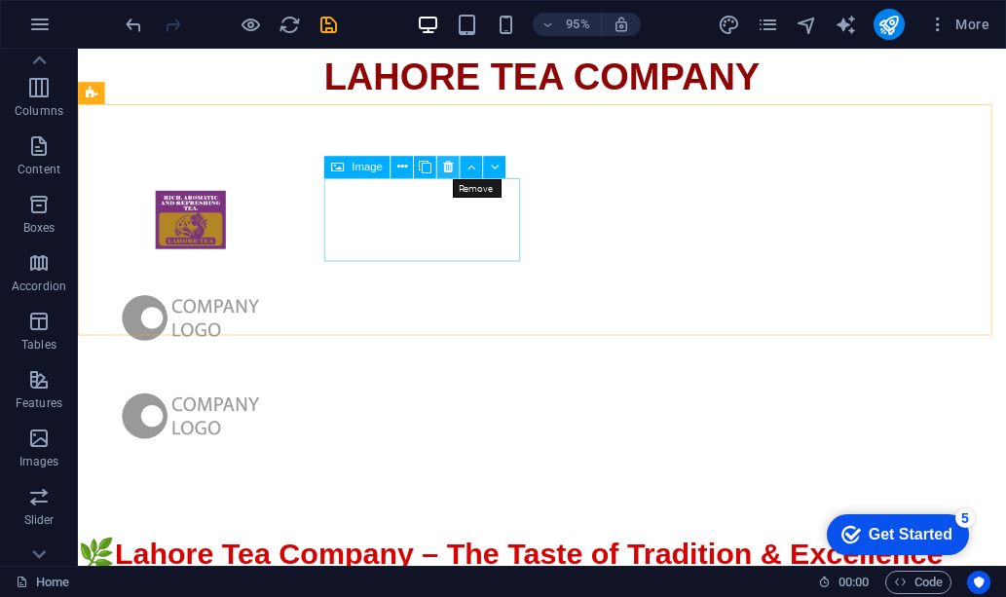
click at [448, 166] on icon at bounding box center [448, 167] width 10 height 19
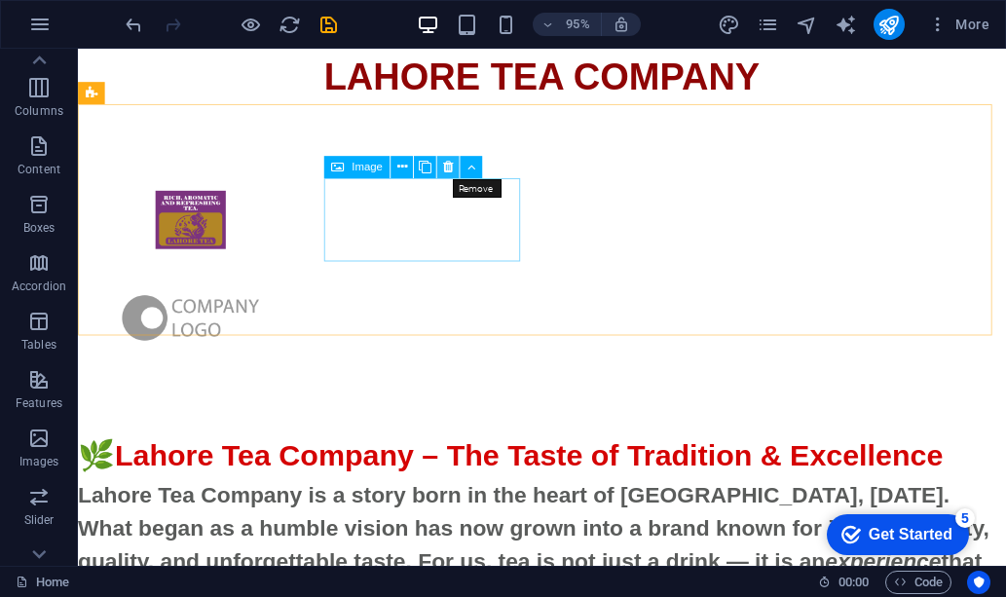
drag, startPoint x: 448, startPoint y: 166, endPoint x: 391, endPoint y: 202, distance: 67.0
click at [448, 166] on icon at bounding box center [448, 167] width 10 height 19
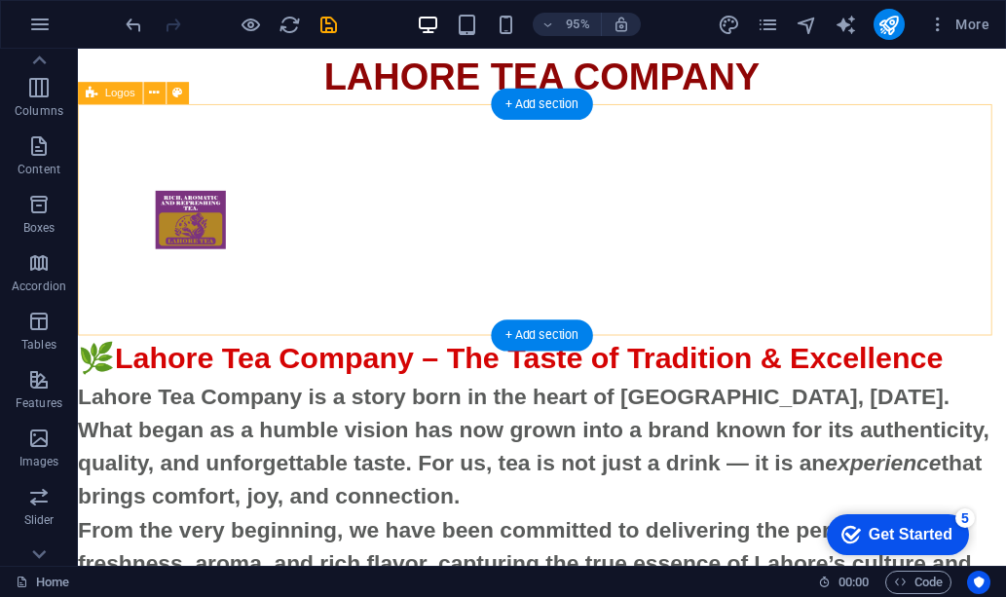
click at [373, 219] on div at bounding box center [566, 228] width 976 height 243
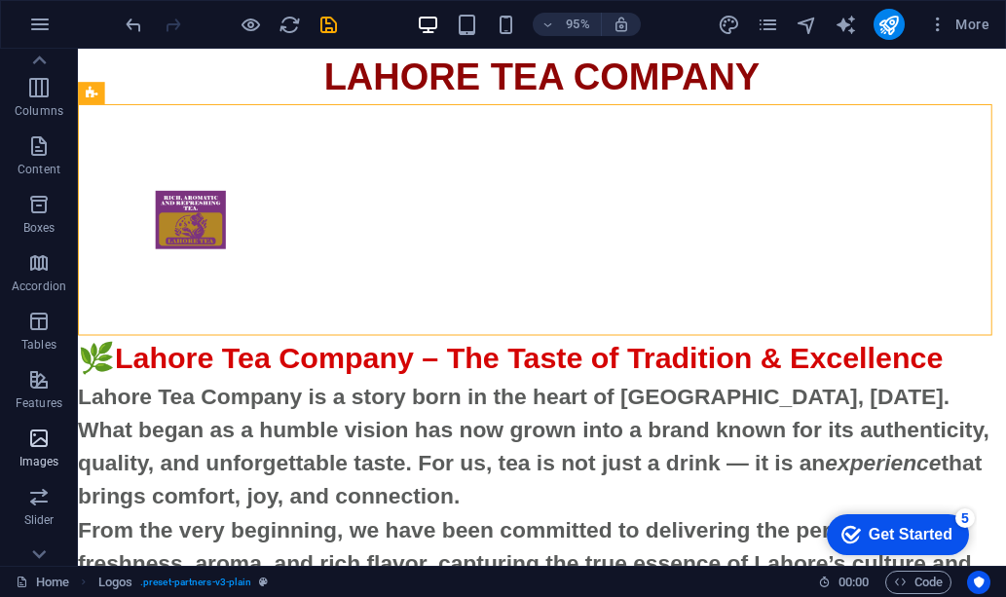
click at [41, 442] on icon "button" at bounding box center [38, 437] width 23 height 23
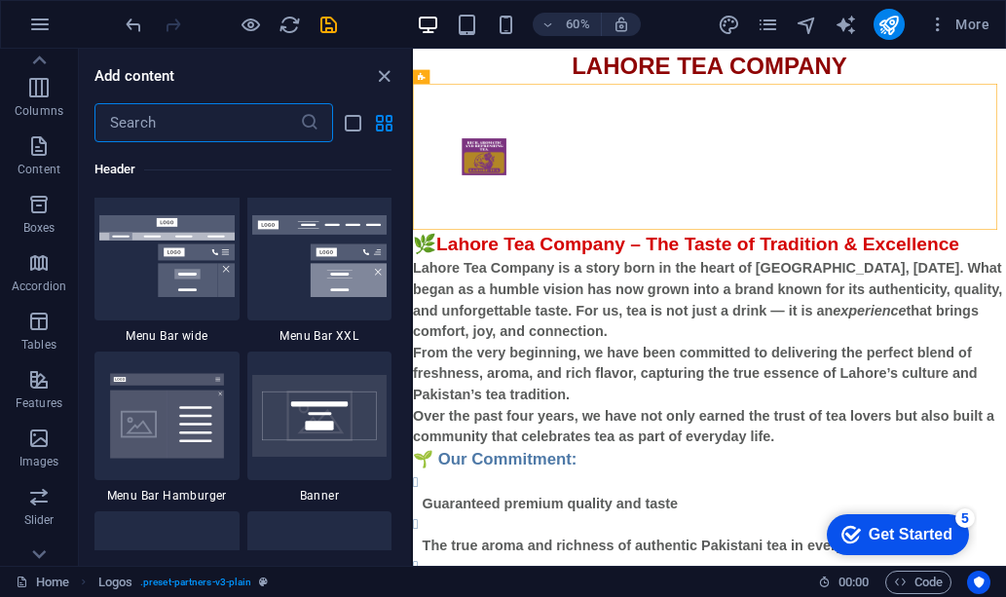
scroll to position [12304, 0]
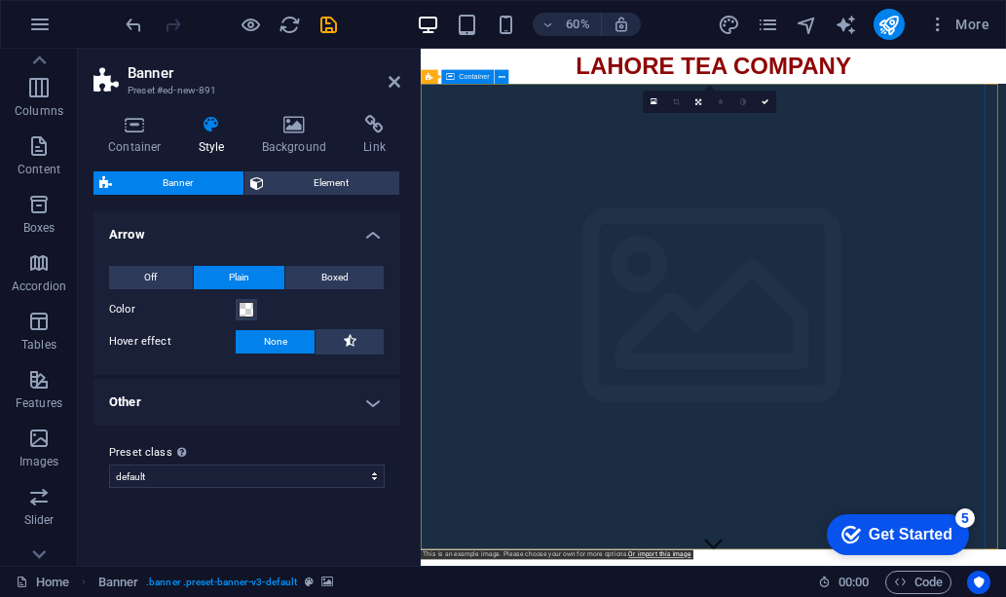
drag, startPoint x: 734, startPoint y: 382, endPoint x: 743, endPoint y: 377, distance: 10.0
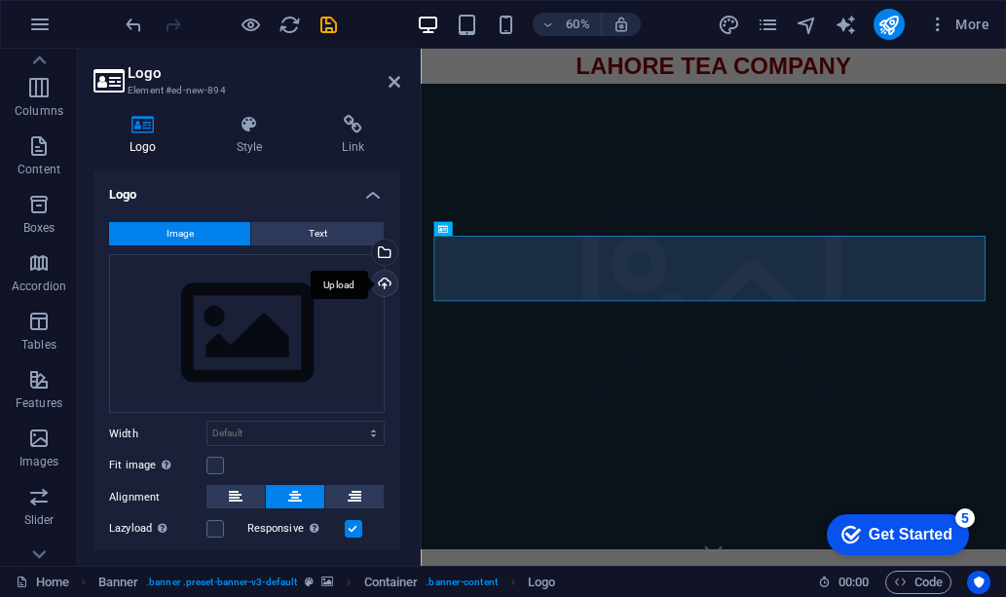
click at [382, 279] on div "Upload" at bounding box center [382, 285] width 29 height 29
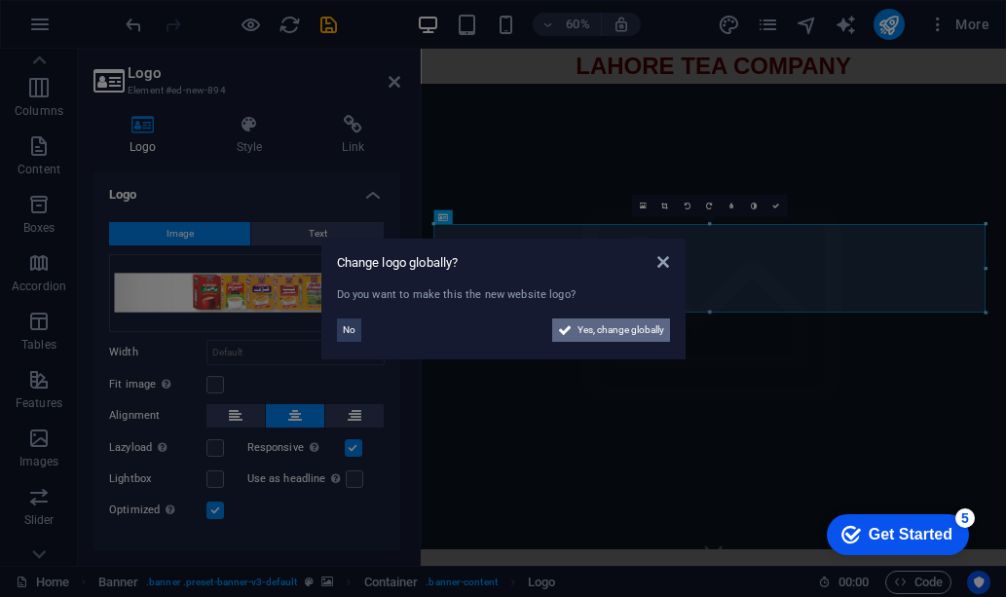
click at [589, 332] on span "Yes, change globally" at bounding box center [620, 329] width 87 height 23
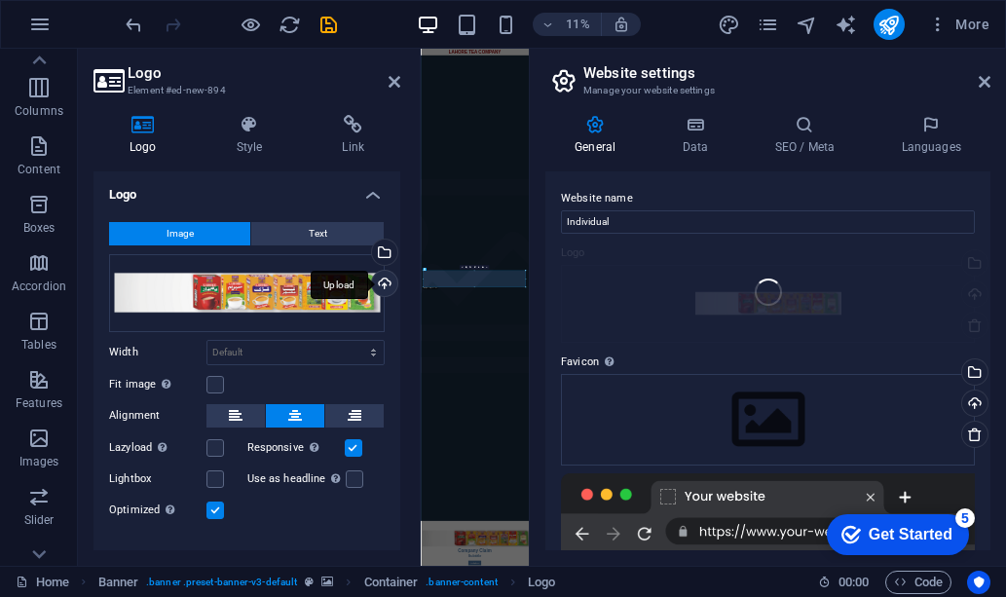
click at [382, 282] on div "Upload" at bounding box center [382, 285] width 29 height 29
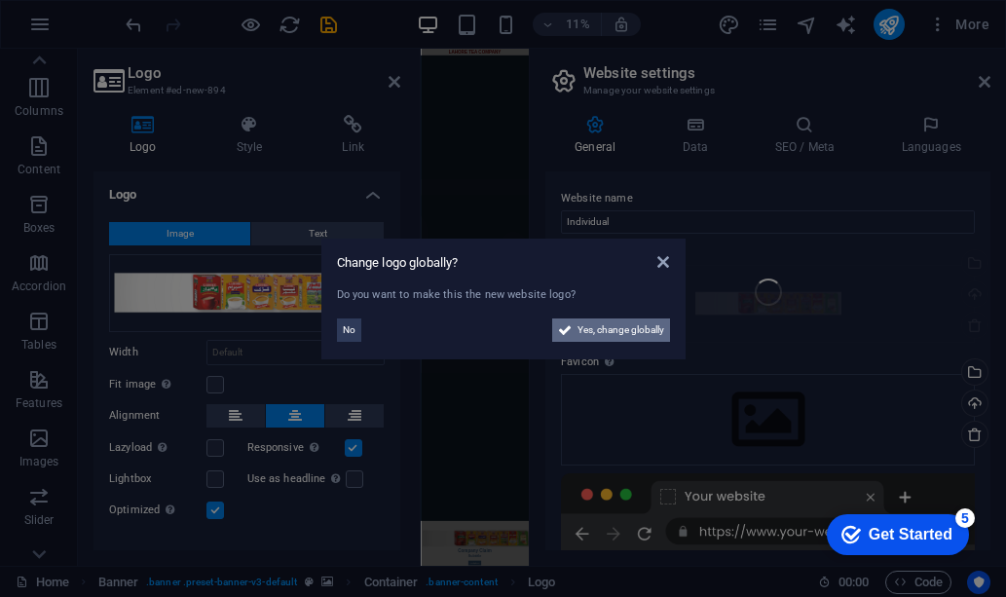
click at [627, 328] on span "Yes, change globally" at bounding box center [620, 329] width 87 height 23
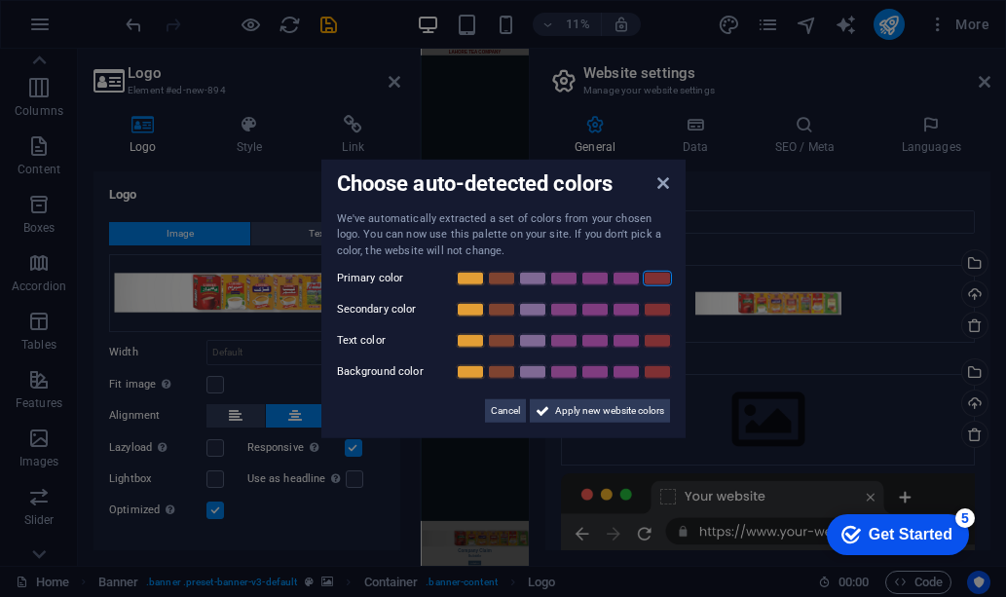
click at [657, 283] on link at bounding box center [656, 279] width 29 height 16
click at [578, 412] on span "Apply new website colors" at bounding box center [609, 410] width 109 height 23
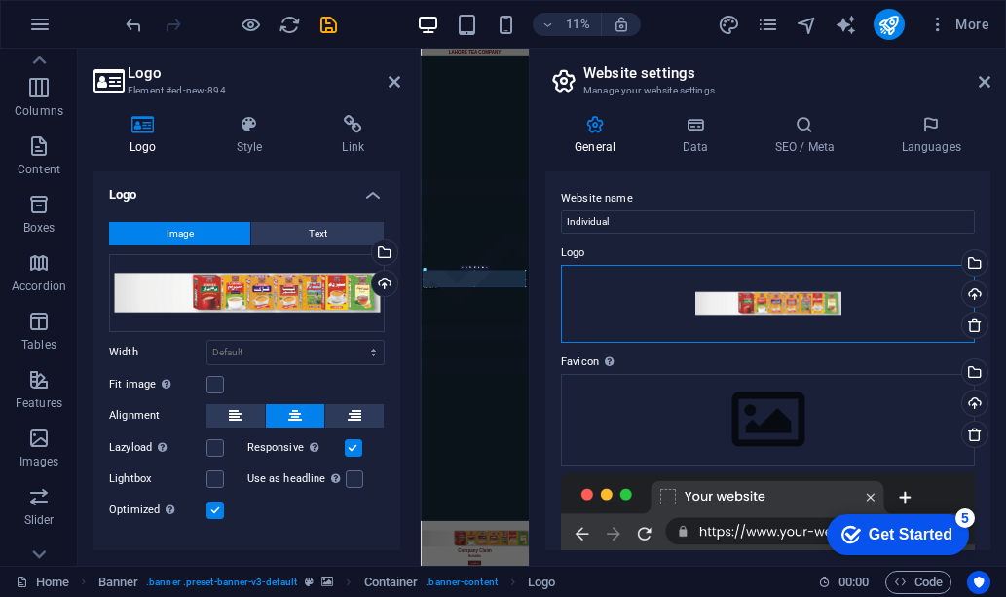
click at [757, 306] on div "Drag files here, click to choose files or select files from Files or our free s…" at bounding box center [768, 304] width 414 height 78
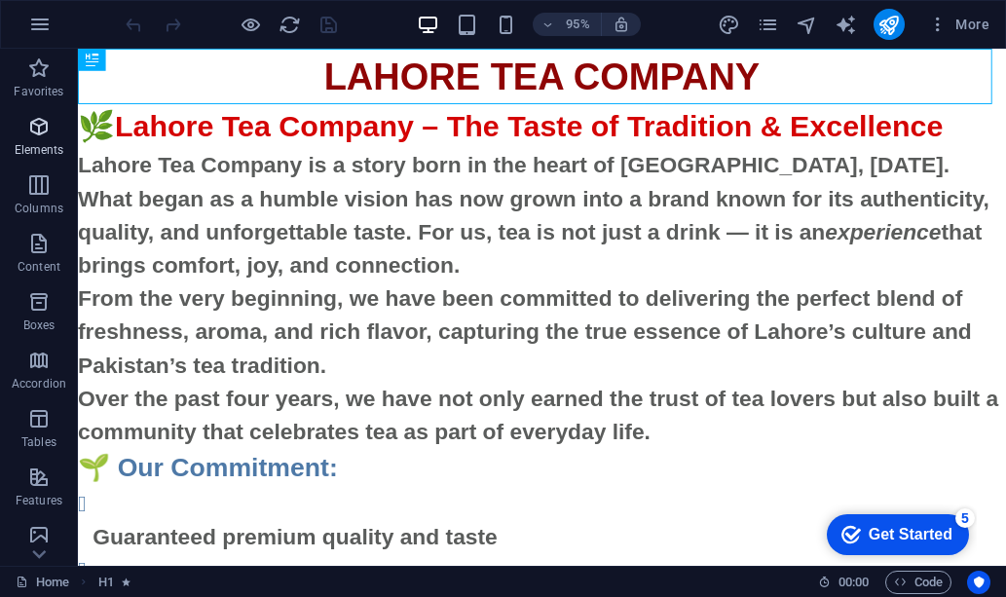
click at [39, 145] on p "Elements" at bounding box center [40, 150] width 50 height 16
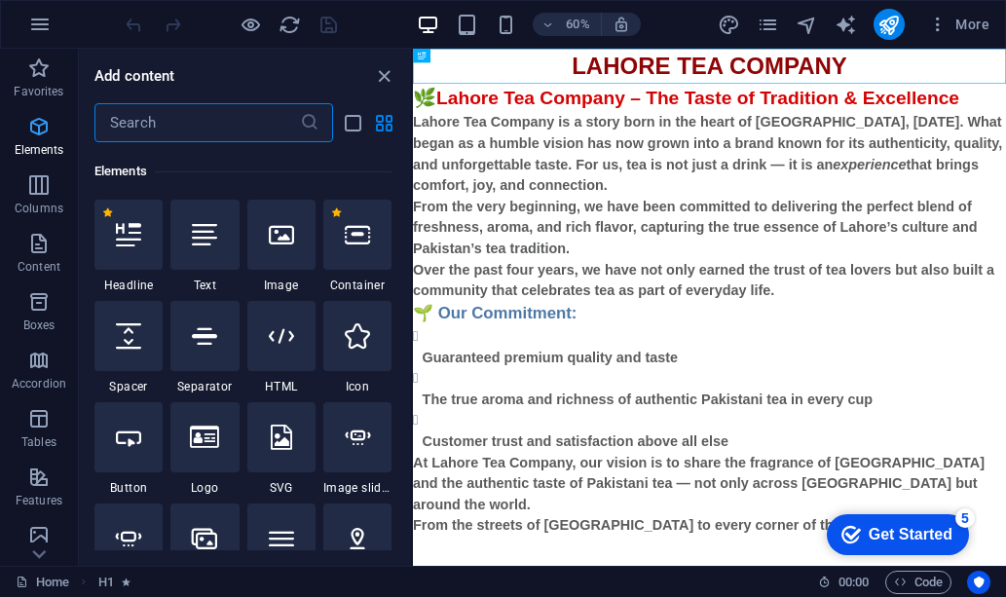
scroll to position [207, 0]
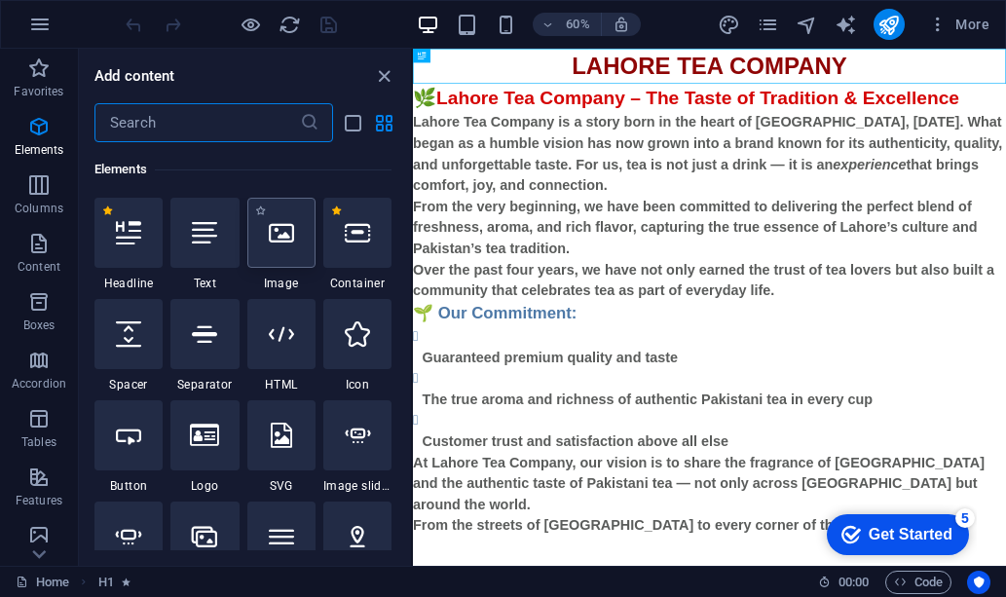
click at [276, 245] on div at bounding box center [281, 233] width 68 height 70
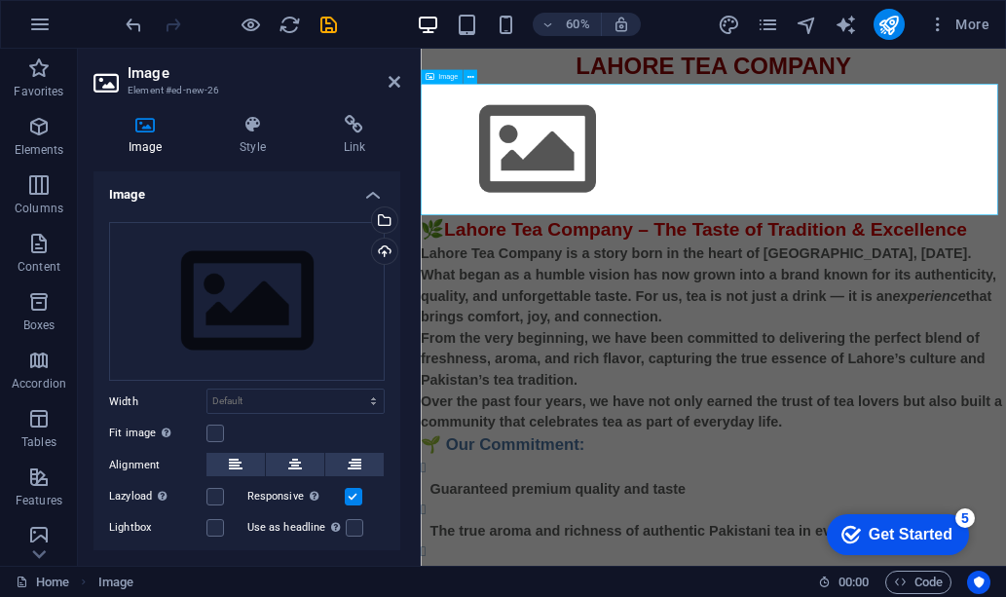
drag, startPoint x: 697, startPoint y: 294, endPoint x: 624, endPoint y: 168, distance: 145.3
click at [382, 254] on div "Upload" at bounding box center [382, 252] width 29 height 29
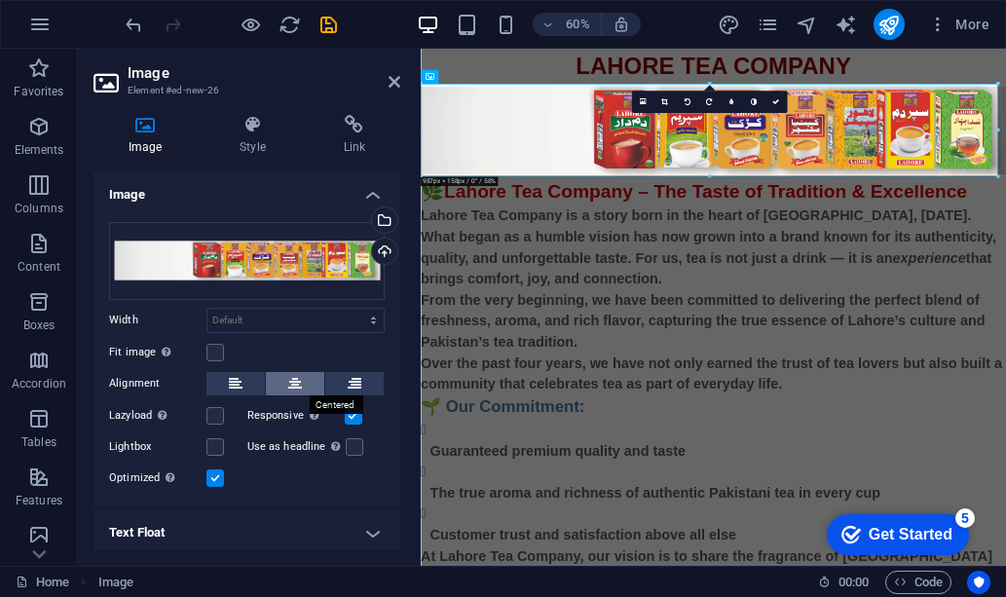
click at [291, 384] on icon at bounding box center [295, 383] width 14 height 23
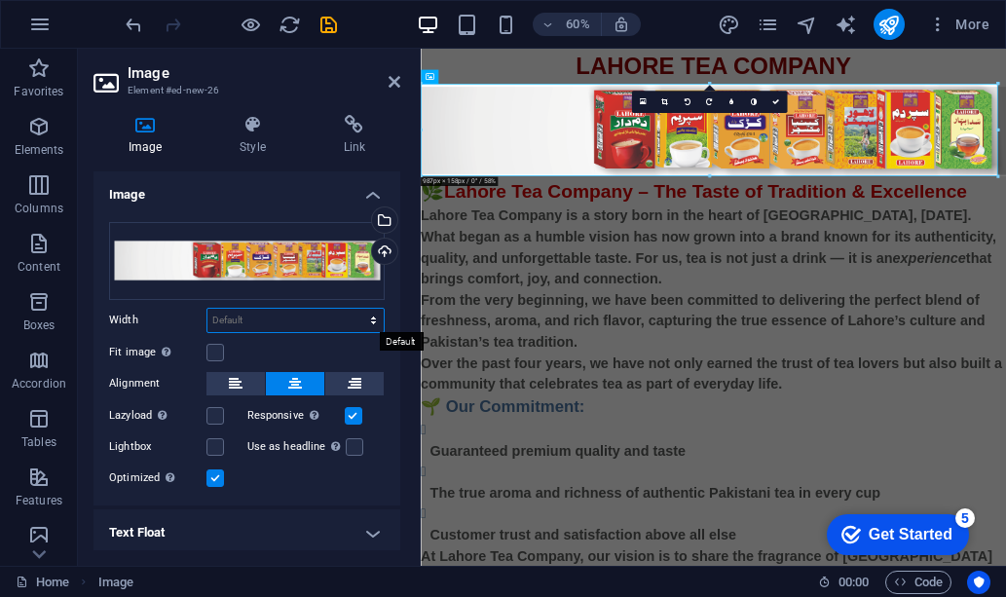
click at [369, 316] on select "Default auto px rem % em vh vw" at bounding box center [295, 320] width 176 height 23
select select "em"
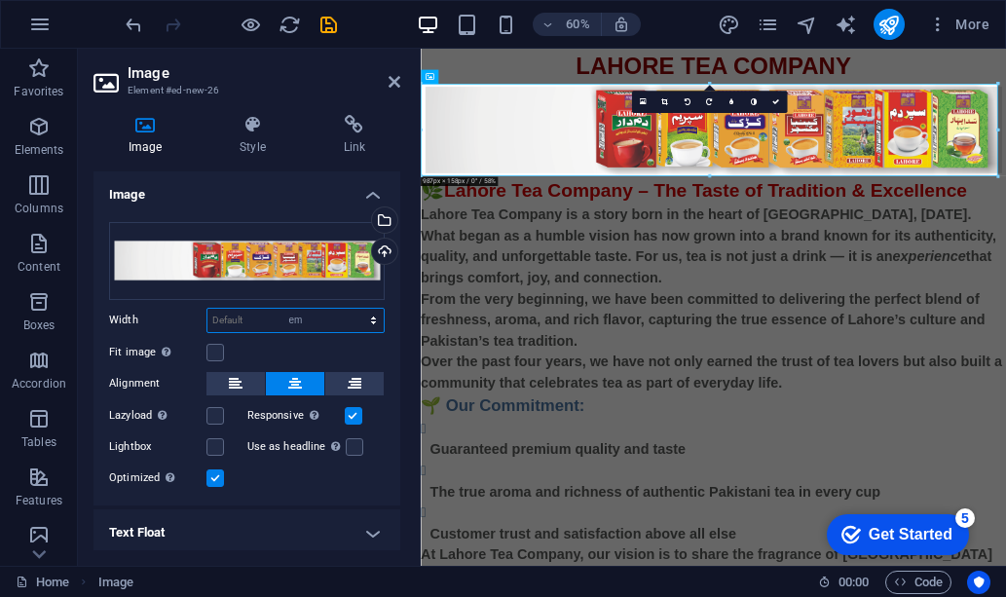
click at [352, 309] on select "Default auto px rem % em vh vw" at bounding box center [295, 320] width 176 height 23
type input "61.6875"
click at [779, 104] on icon at bounding box center [775, 101] width 7 height 7
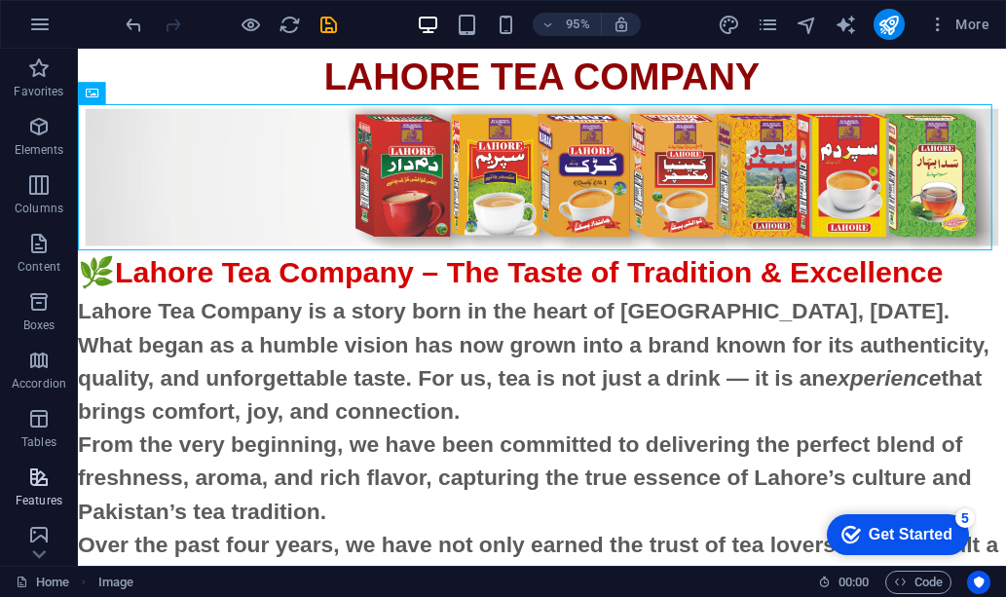
scroll to position [195, 0]
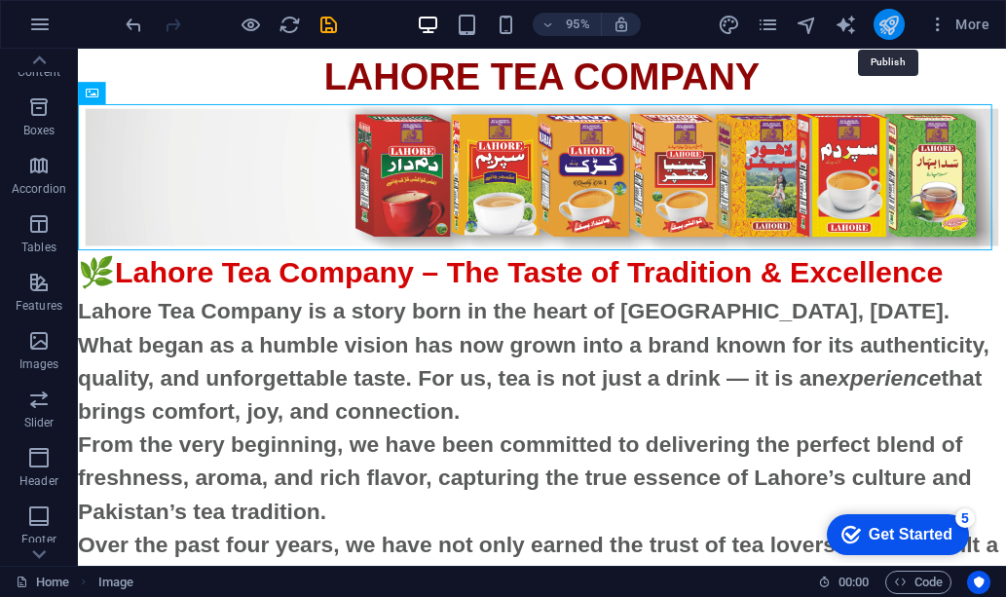
click at [886, 25] on icon "publish" at bounding box center [888, 25] width 22 height 22
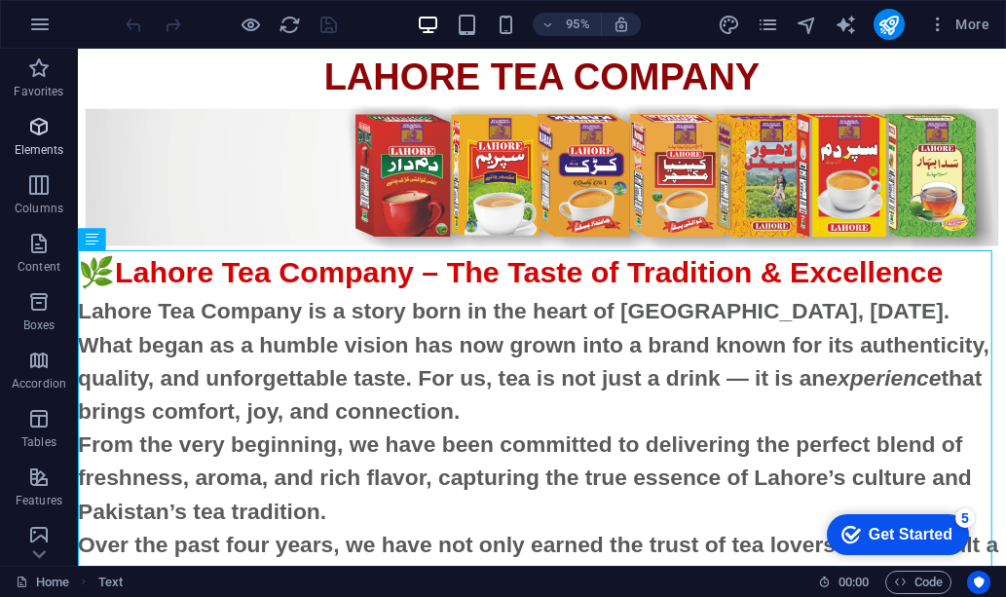
click at [48, 147] on p "Elements" at bounding box center [40, 150] width 50 height 16
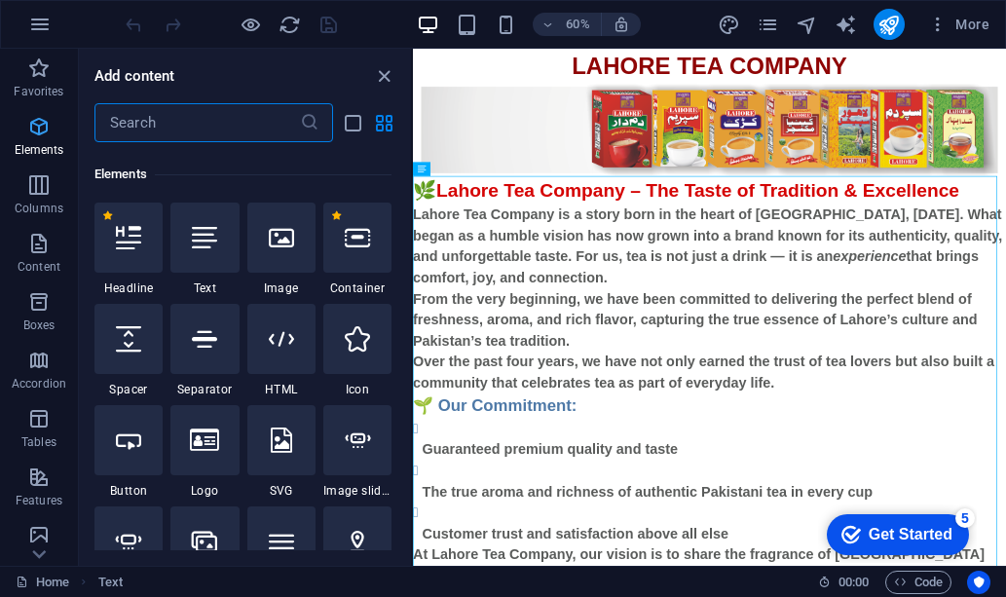
scroll to position [207, 0]
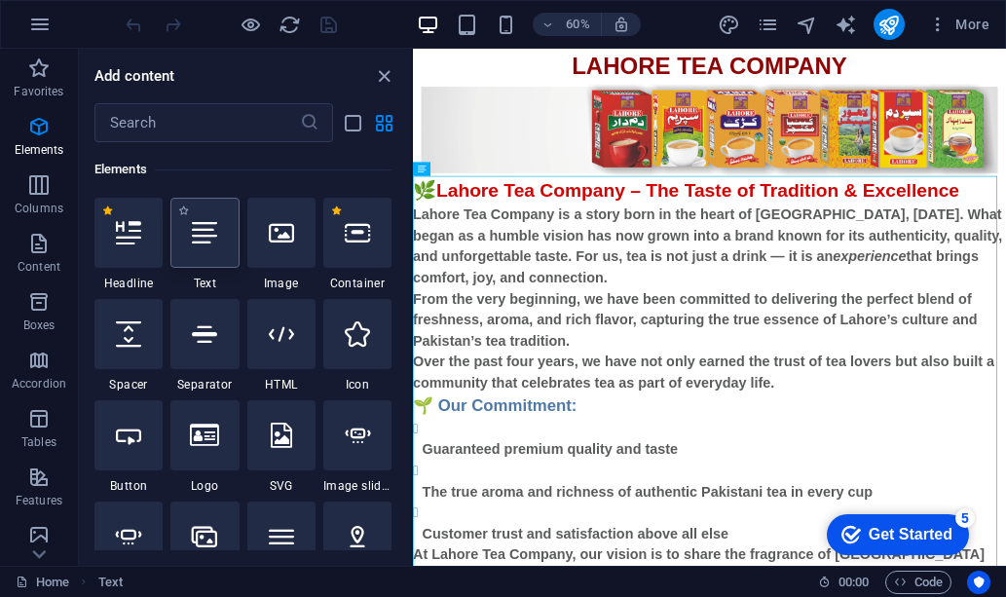
drag, startPoint x: 218, startPoint y: 245, endPoint x: 238, endPoint y: 402, distance: 157.9
click at [218, 245] on div at bounding box center [204, 233] width 68 height 70
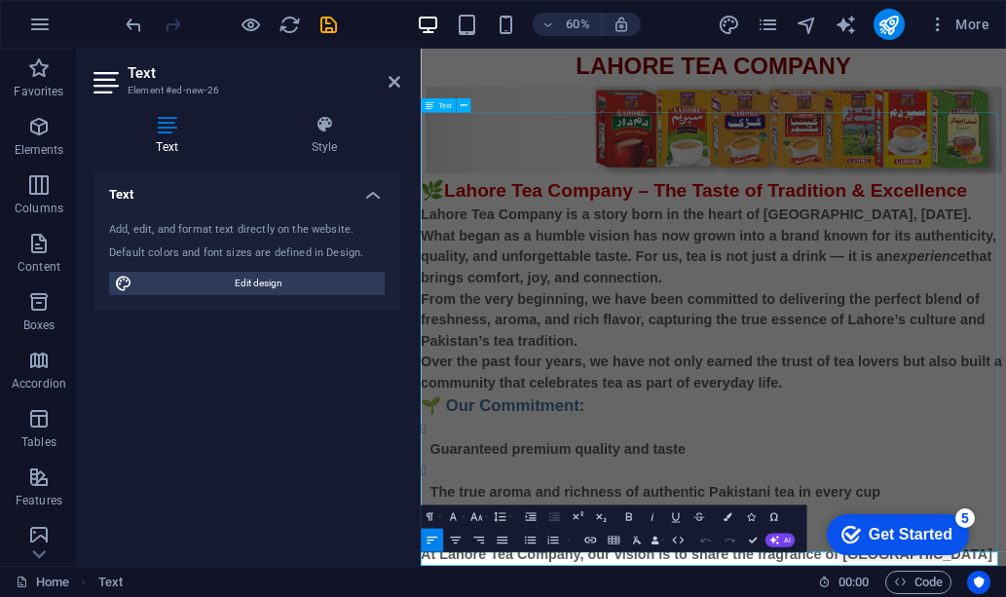
scroll to position [106, 0]
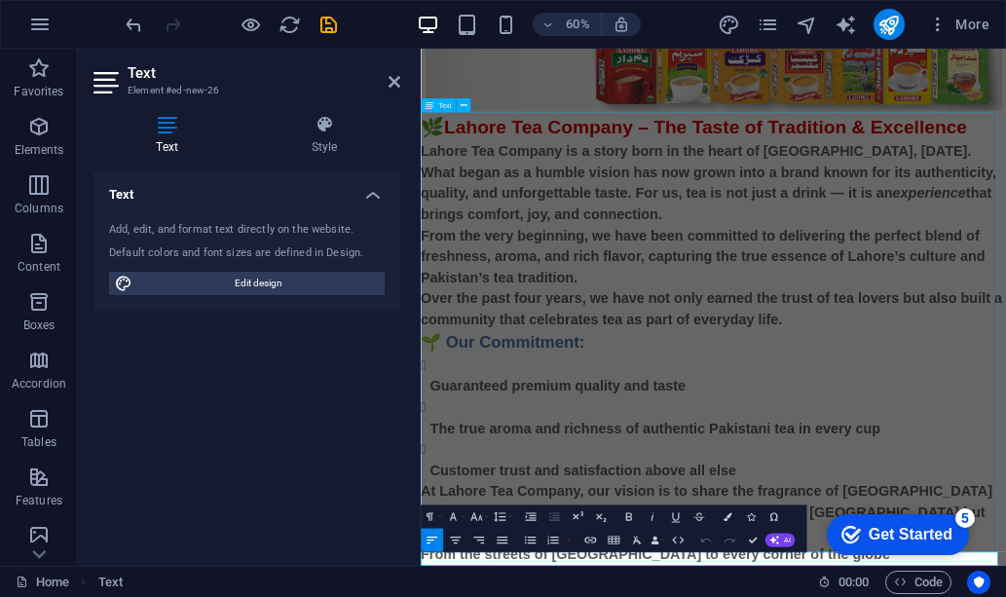
click at [687, 387] on div "🌿 Lahore Tea Company – The Taste of Tradition & Excellence Lahore Tea Company i…" at bounding box center [908, 531] width 975 height 753
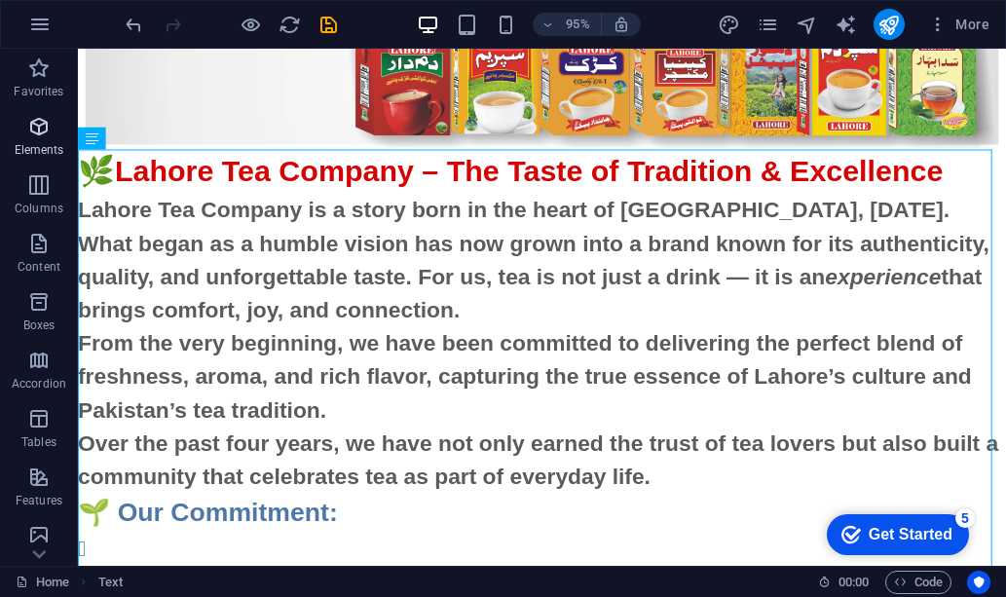
click at [41, 131] on icon "button" at bounding box center [38, 126] width 23 height 23
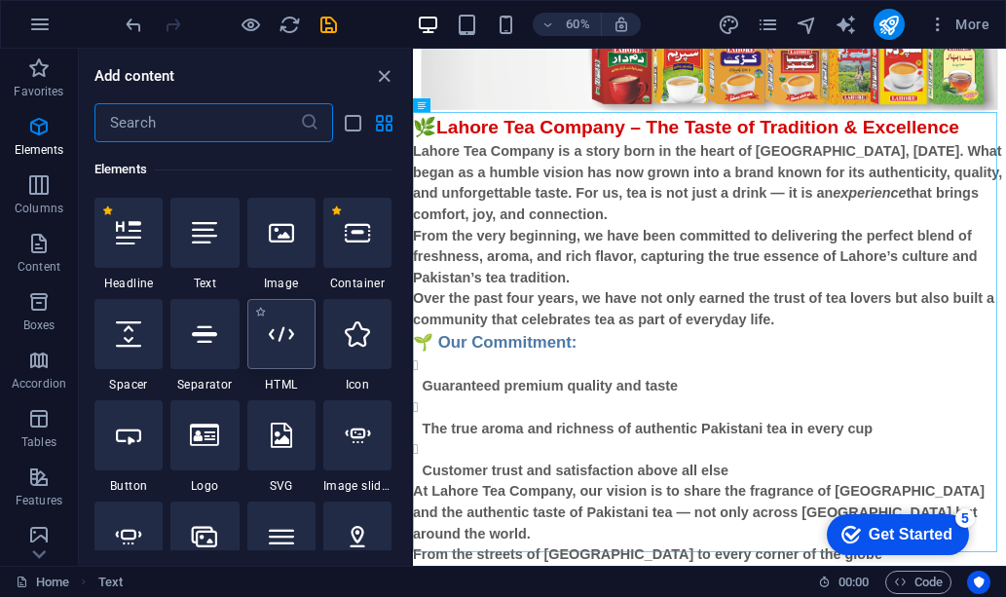
scroll to position [207, 0]
click at [217, 246] on div at bounding box center [204, 233] width 68 height 70
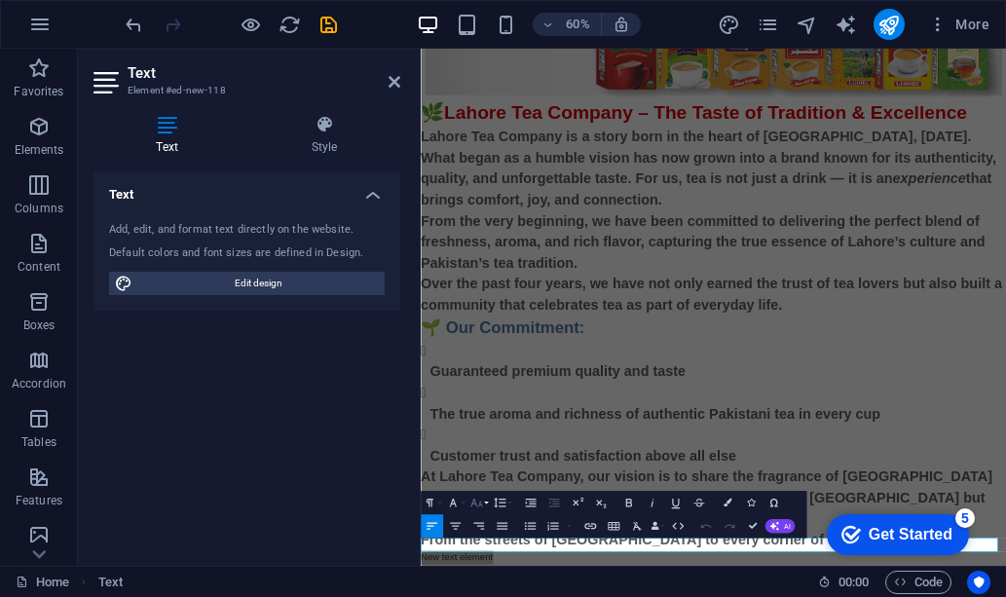
click at [486, 503] on button "Font Size" at bounding box center [478, 502] width 22 height 23
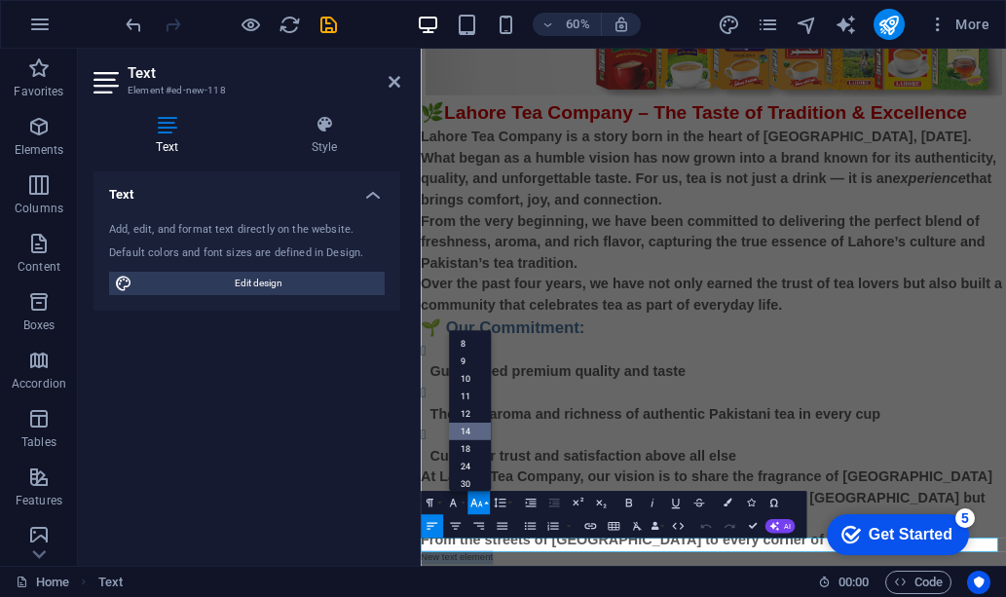
click at [472, 428] on link "14" at bounding box center [470, 431] width 42 height 18
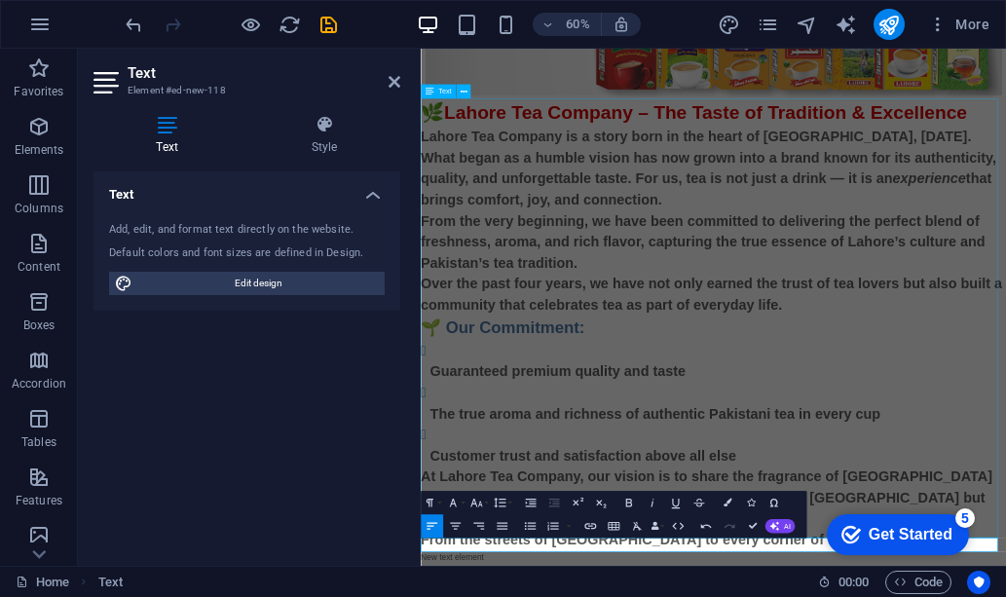
click at [1005, 577] on div "🌿 Lahore Tea Company – The Taste of Tradition & Excellence Lahore Tea Company i…" at bounding box center [908, 507] width 975 height 753
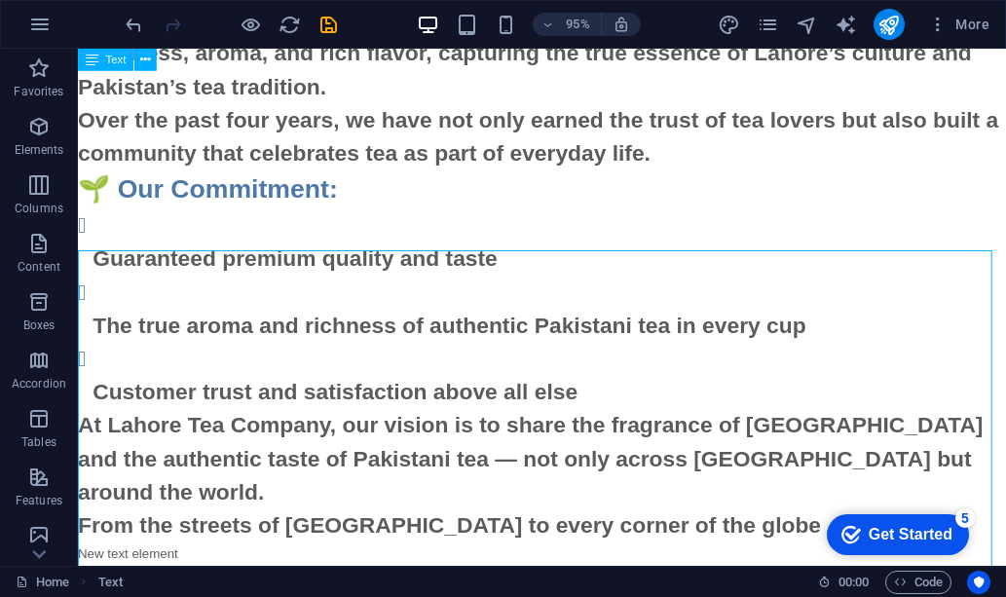
scroll to position [0, 0]
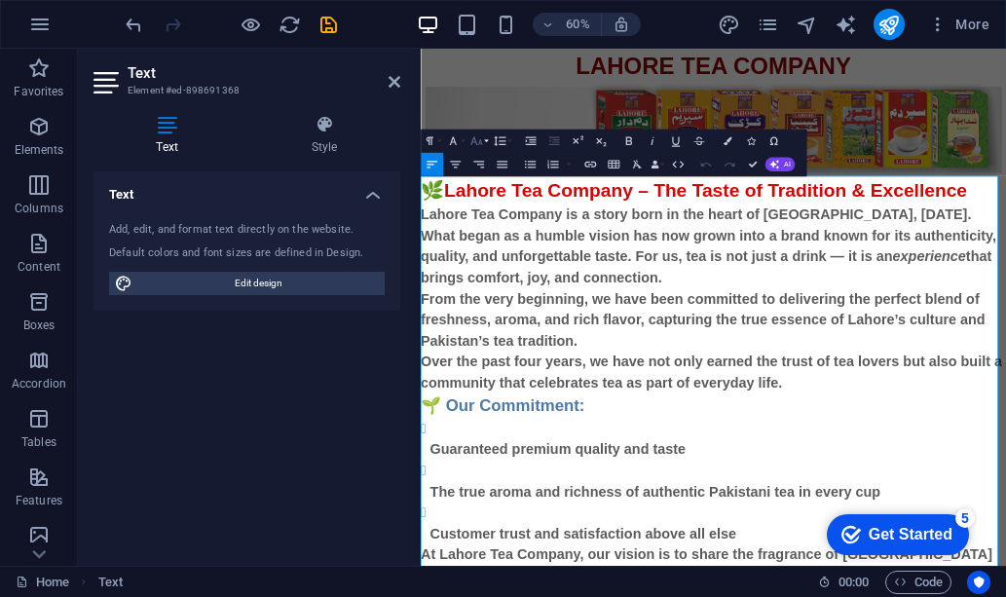
click at [484, 144] on button "Font Size" at bounding box center [478, 140] width 22 height 23
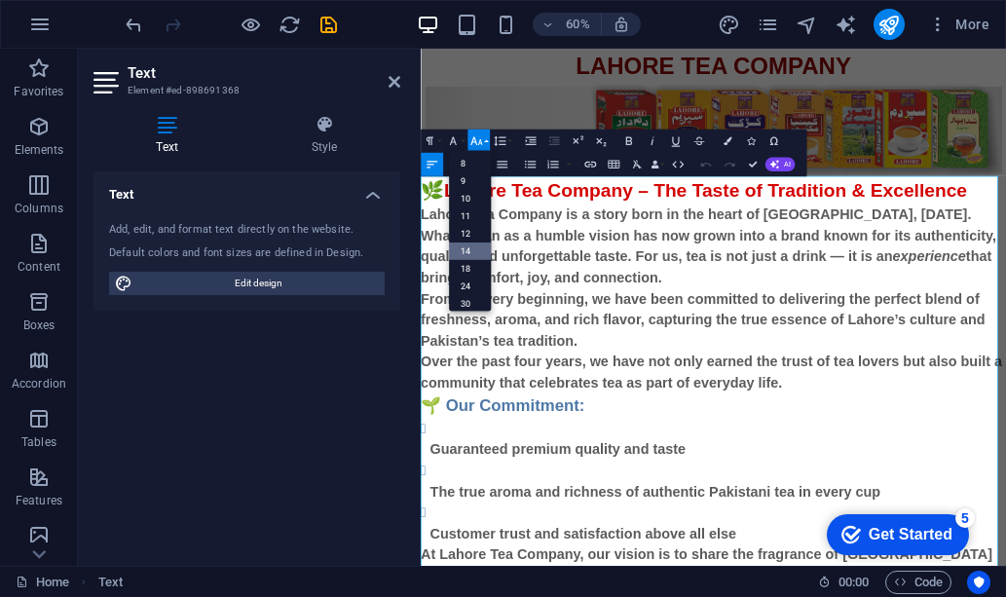
click at [470, 242] on link "14" at bounding box center [470, 251] width 42 height 18
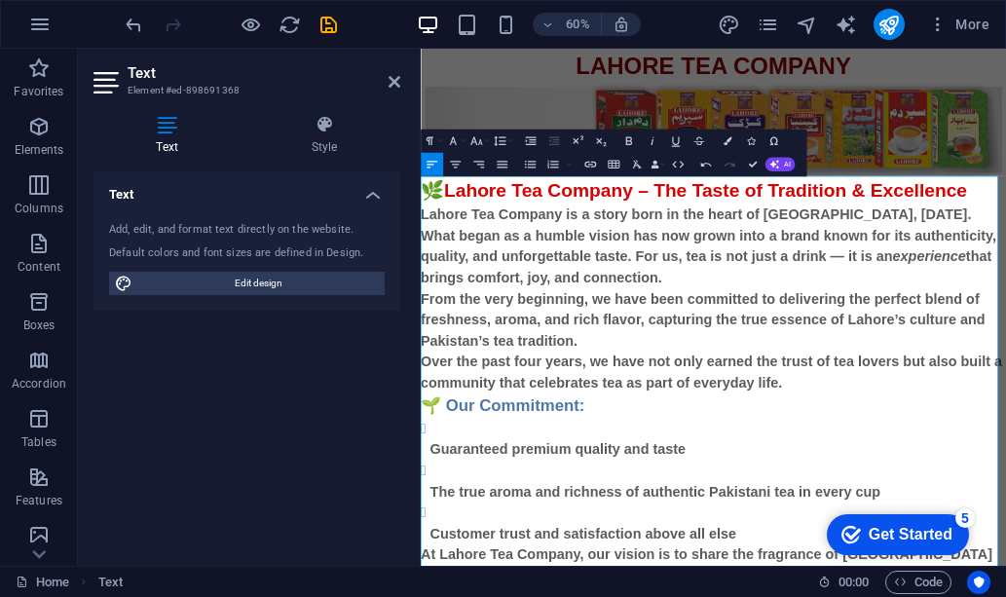
click at [784, 526] on p "From the very beginning, we have been committed to delivering the perfect blend…" at bounding box center [908, 500] width 975 height 105
click at [885, 25] on icon "publish" at bounding box center [888, 25] width 22 height 22
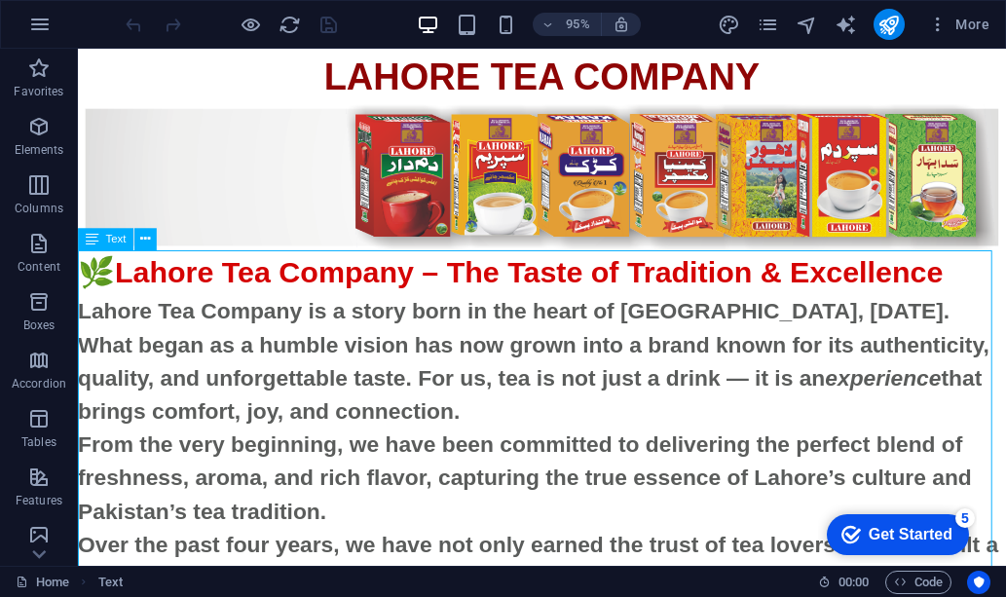
click at [92, 243] on icon at bounding box center [92, 239] width 13 height 22
click at [145, 242] on icon at bounding box center [145, 239] width 10 height 19
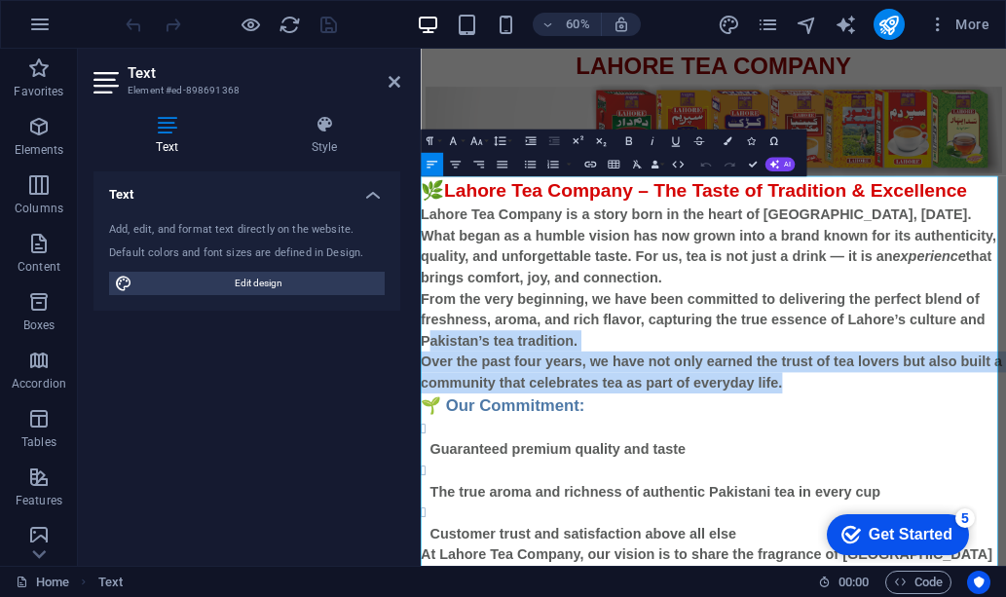
drag, startPoint x: 1059, startPoint y: 626, endPoint x: 433, endPoint y: 482, distance: 642.3
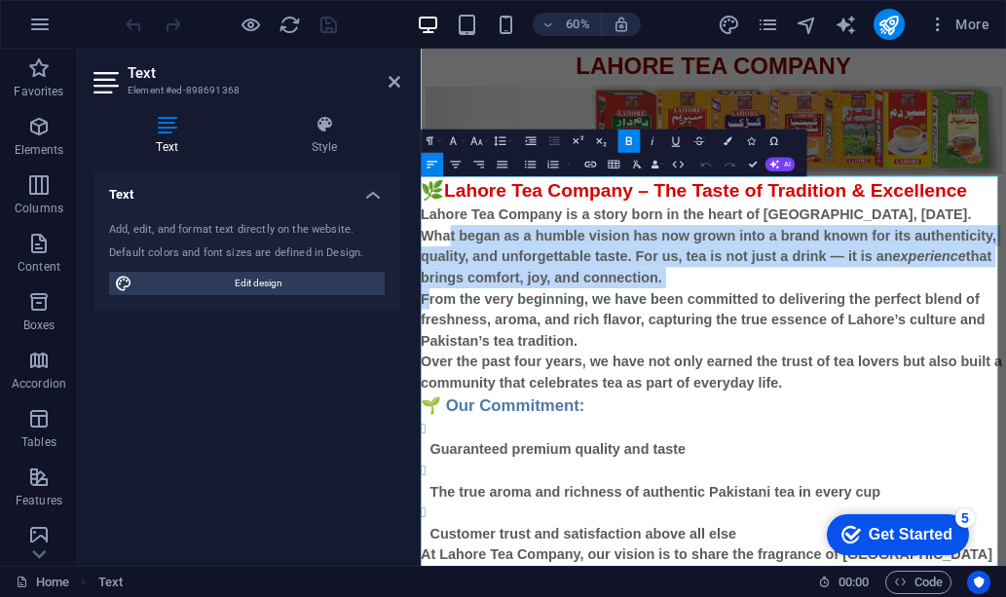
drag, startPoint x: 433, startPoint y: 482, endPoint x: 431, endPoint y: 358, distance: 123.6
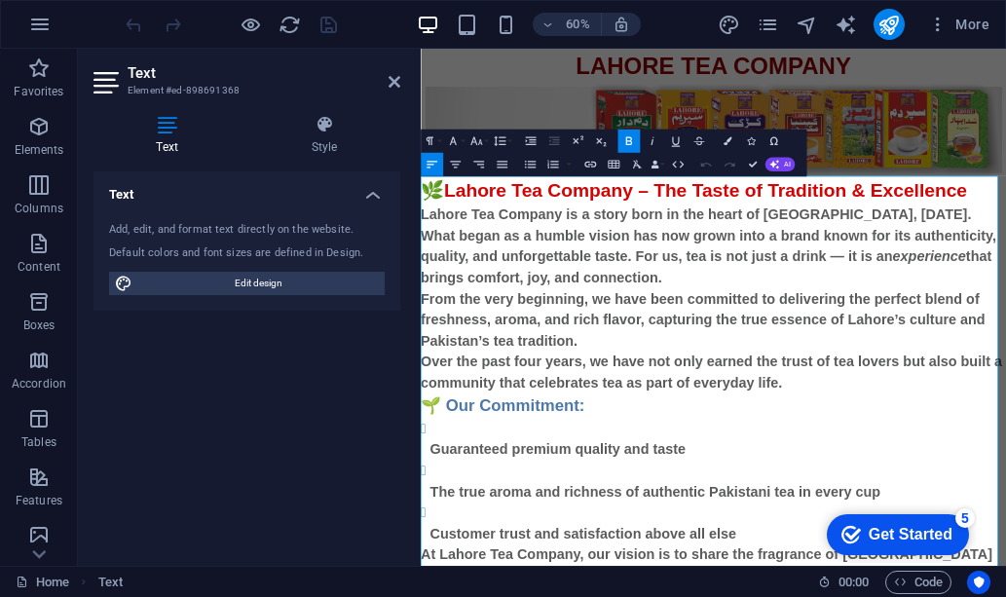
click at [1005, 596] on strong "Over the past four years, we have not only earned the trust of tea lovers but a…" at bounding box center [905, 587] width 969 height 61
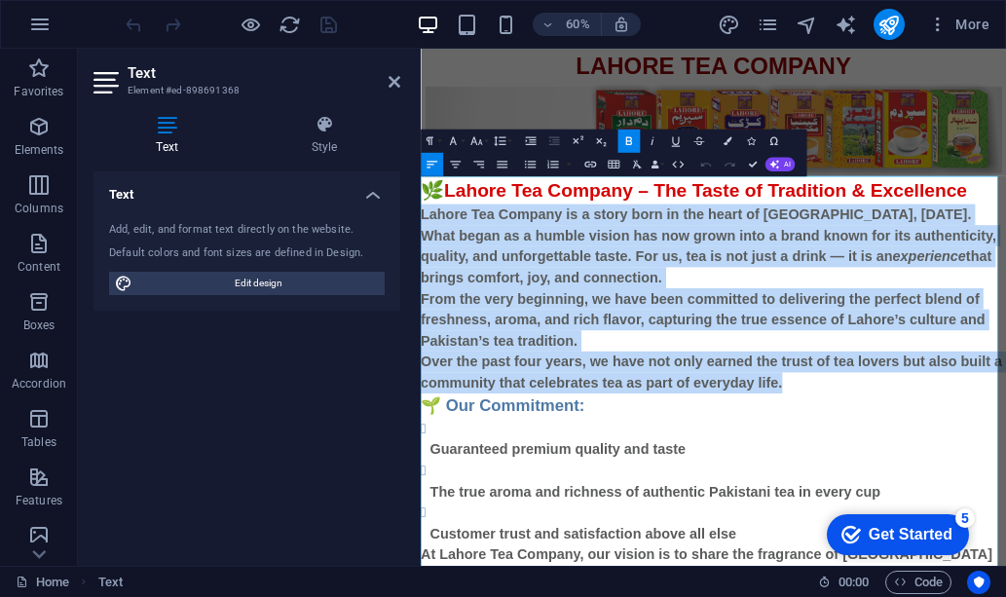
drag, startPoint x: 1042, startPoint y: 616, endPoint x: 424, endPoint y: 334, distance: 678.7
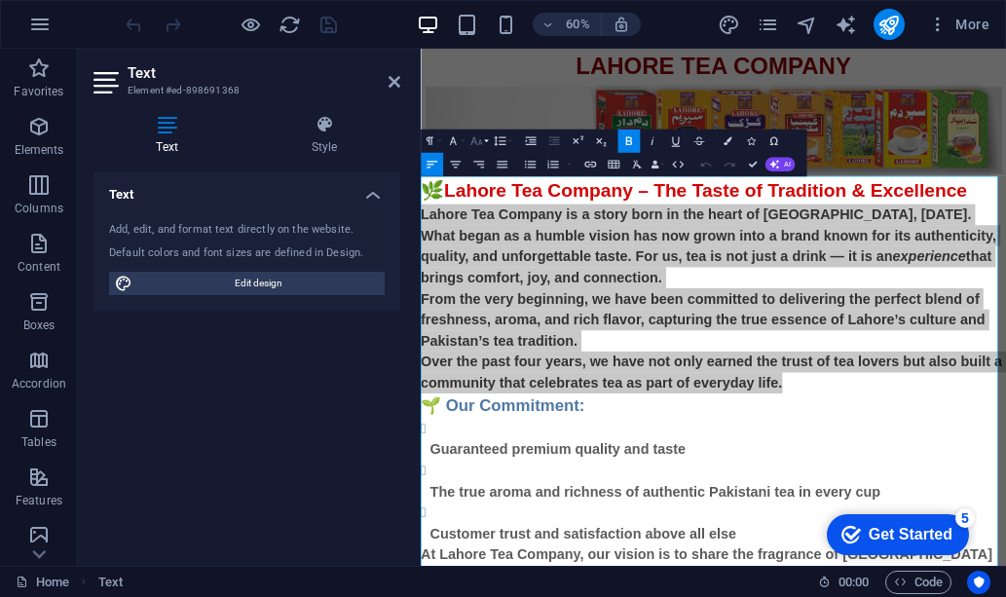
click at [479, 140] on icon "button" at bounding box center [476, 141] width 14 height 14
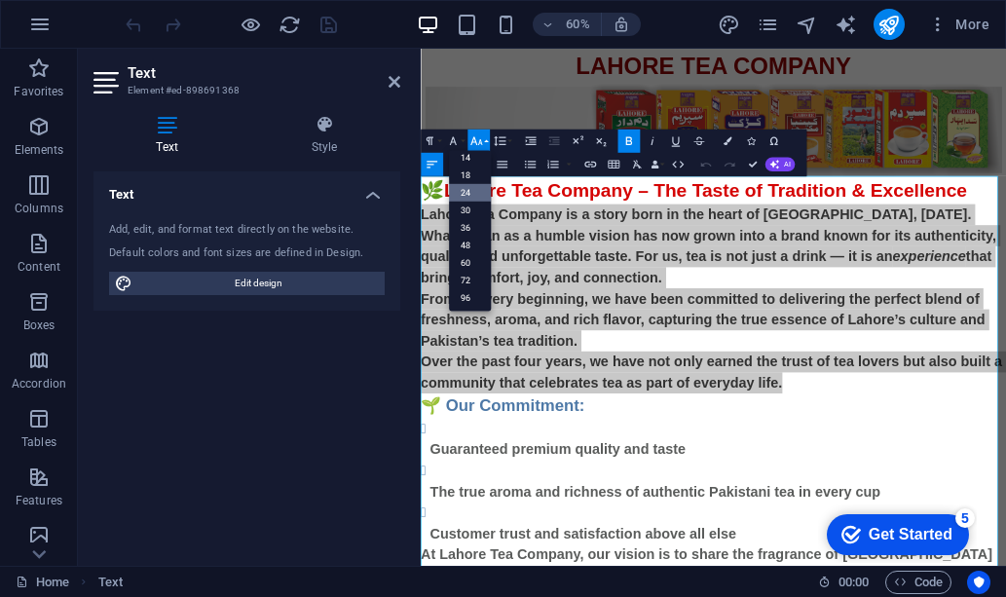
scroll to position [157, 0]
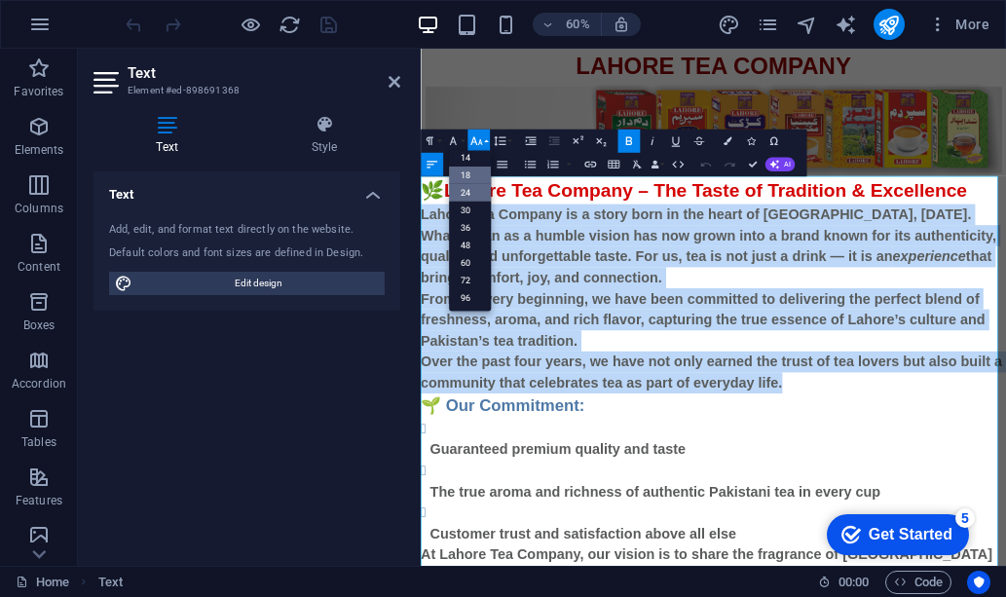
click at [472, 174] on link "18" at bounding box center [470, 175] width 42 height 18
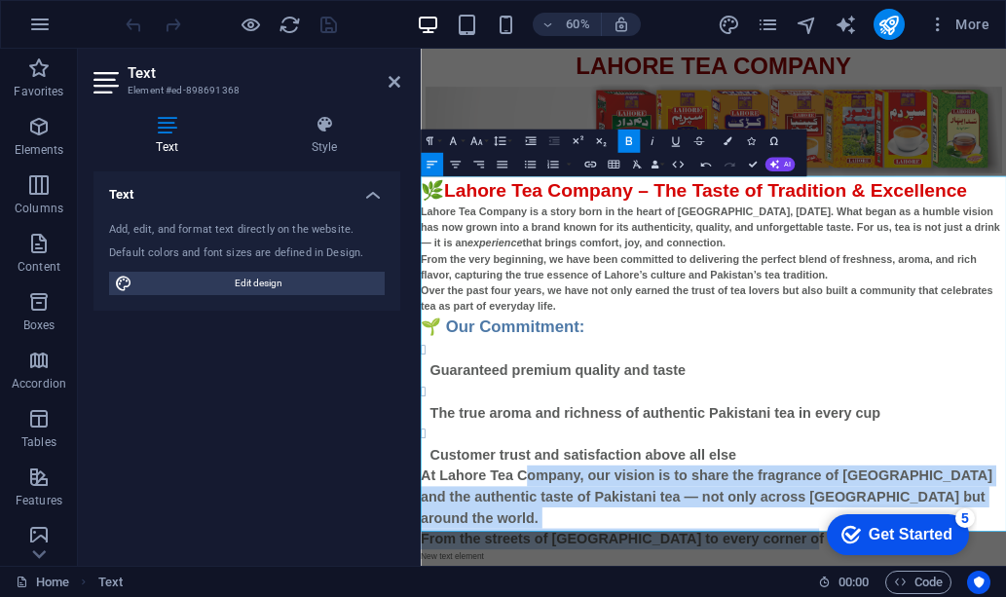
drag, startPoint x: 1033, startPoint y: 840, endPoint x: 541, endPoint y: 736, distance: 502.5
click at [572, 596] on div "🌿 Lahore Tea Company – The Taste of Tradition & Excellence Lahore Tea Company i…" at bounding box center [908, 572] width 975 height 622
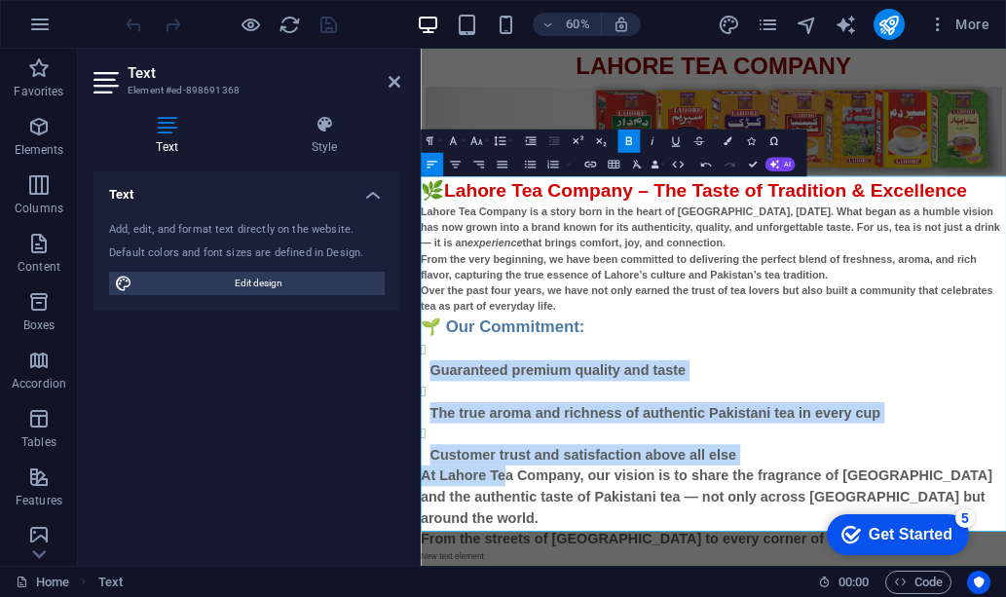
drag, startPoint x: 541, startPoint y: 736, endPoint x: 428, endPoint y: 563, distance: 206.8
click at [428, 563] on div "🌿 Lahore Tea Company – The Taste of Tradition & Excellence Lahore Tea Company i…" at bounding box center [908, 572] width 975 height 622
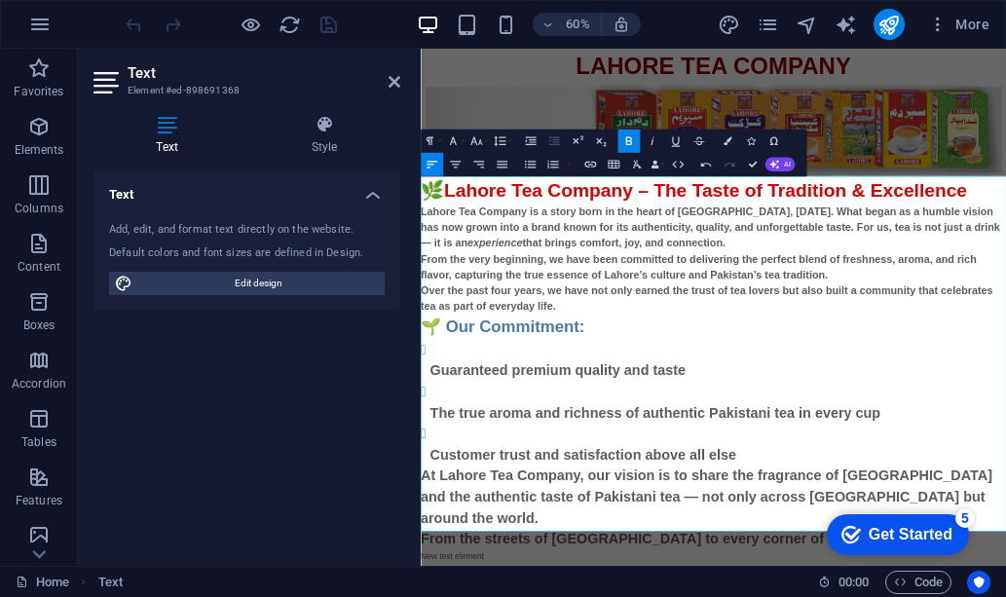
click at [436, 563] on li "Guaranteed premium quality and taste" at bounding box center [916, 567] width 960 height 70
click at [485, 140] on button "Font Size" at bounding box center [478, 140] width 22 height 23
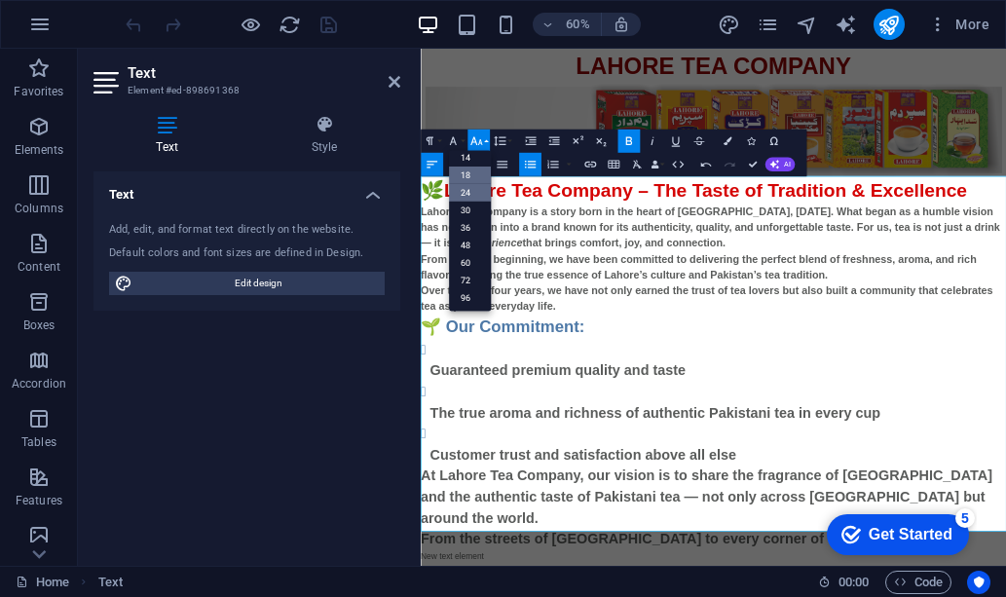
click at [473, 171] on link "18" at bounding box center [470, 175] width 42 height 18
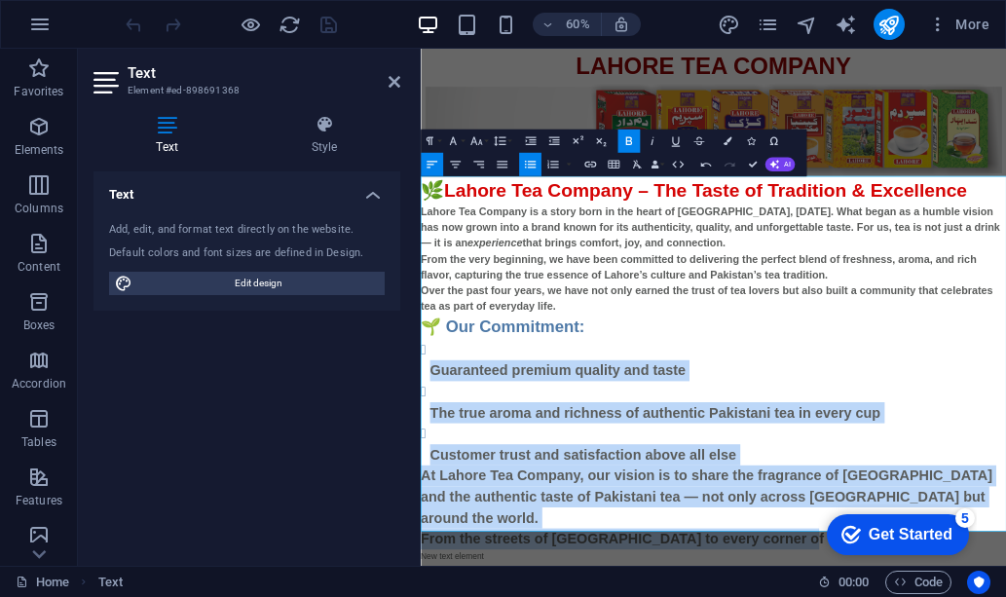
drag, startPoint x: 1043, startPoint y: 833, endPoint x: 434, endPoint y: 589, distance: 655.6
click at [434, 589] on div "🌿 Lahore Tea Company – The Taste of Tradition & Excellence Lahore Tea Company i…" at bounding box center [908, 572] width 975 height 622
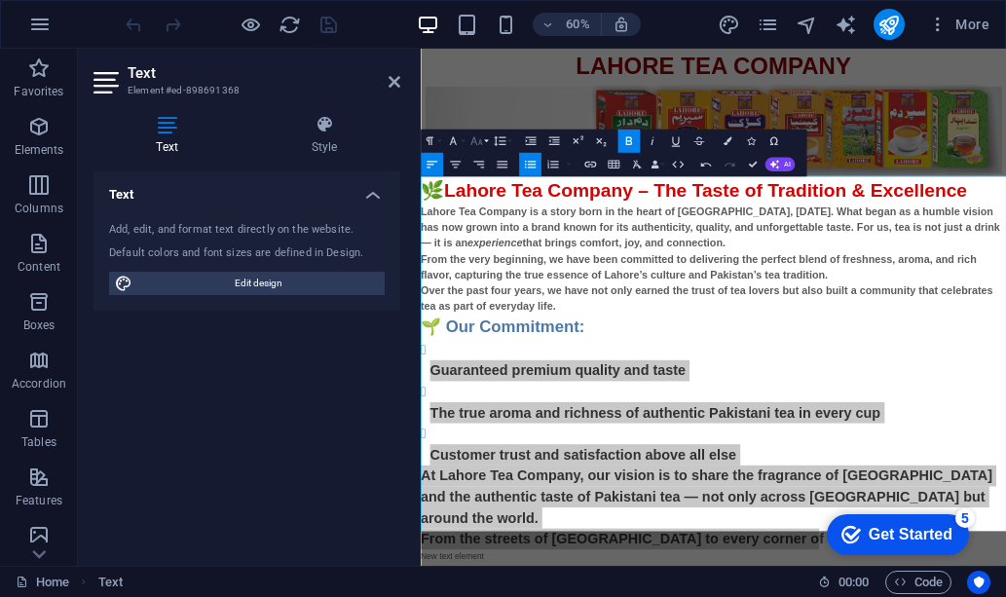
click at [488, 141] on button "Font Size" at bounding box center [478, 140] width 22 height 23
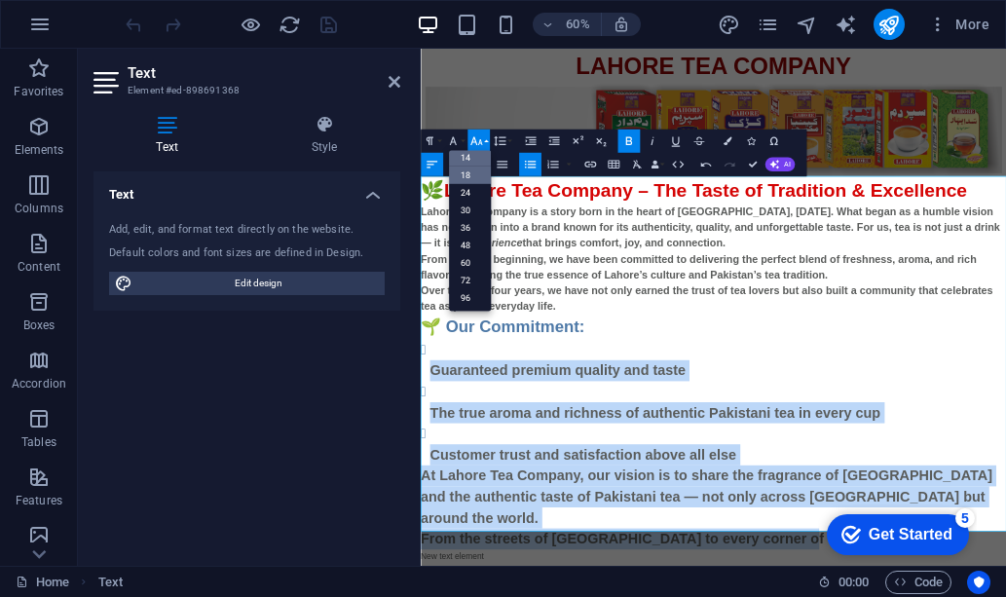
click at [473, 160] on link "14" at bounding box center [470, 158] width 42 height 18
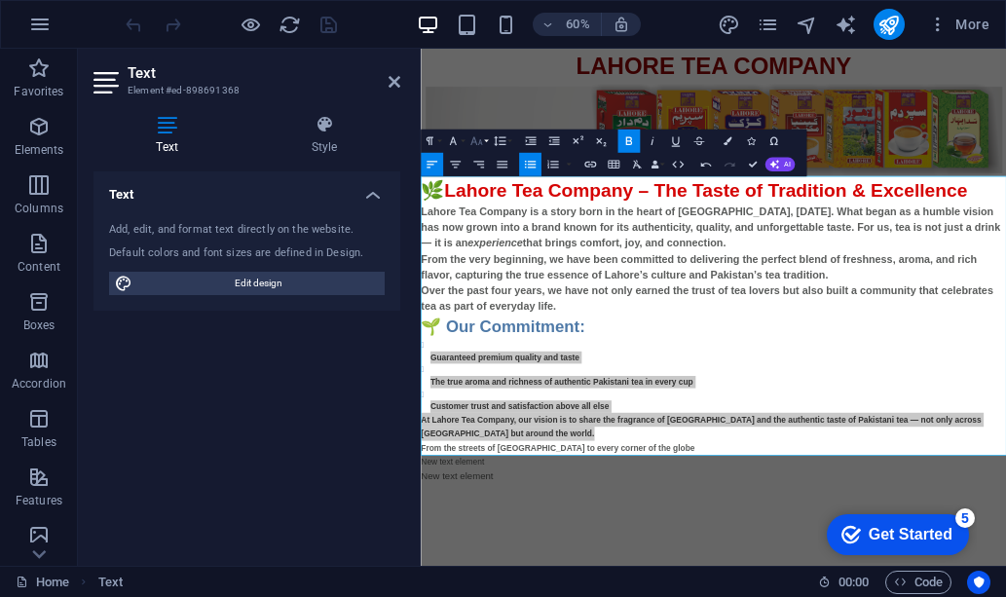
click at [485, 142] on button "Font Size" at bounding box center [478, 140] width 22 height 23
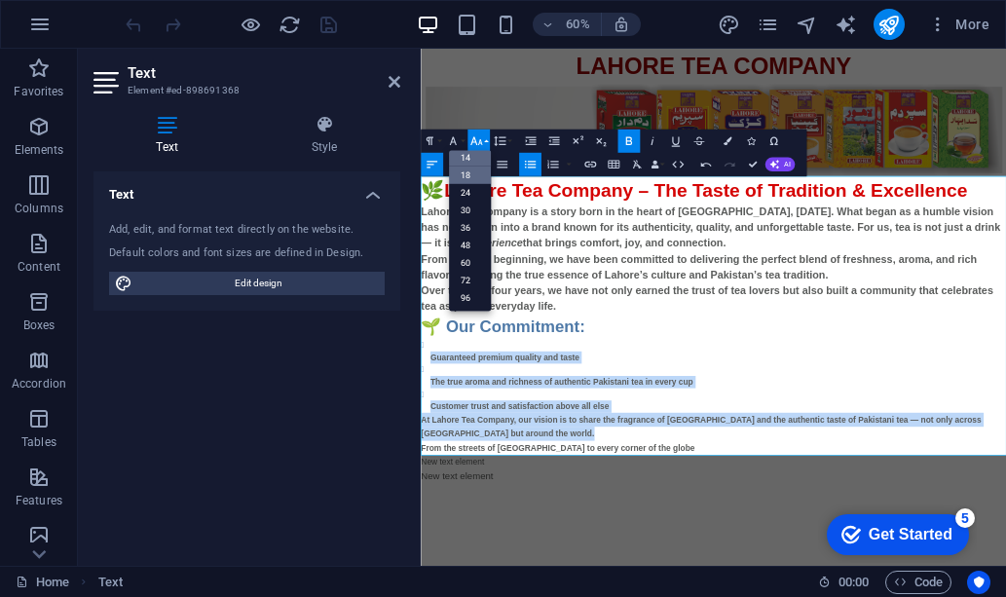
click at [474, 170] on link "18" at bounding box center [470, 175] width 42 height 18
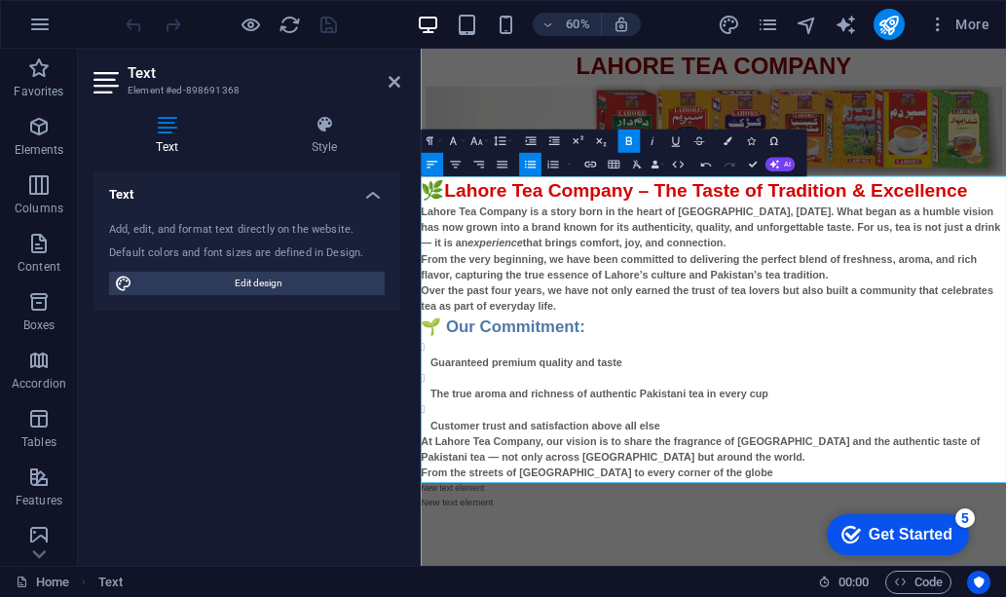
click at [1003, 550] on li "​Guaranteed premium quality and taste" at bounding box center [916, 558] width 960 height 53
click at [458, 165] on icon "button" at bounding box center [455, 164] width 11 height 7
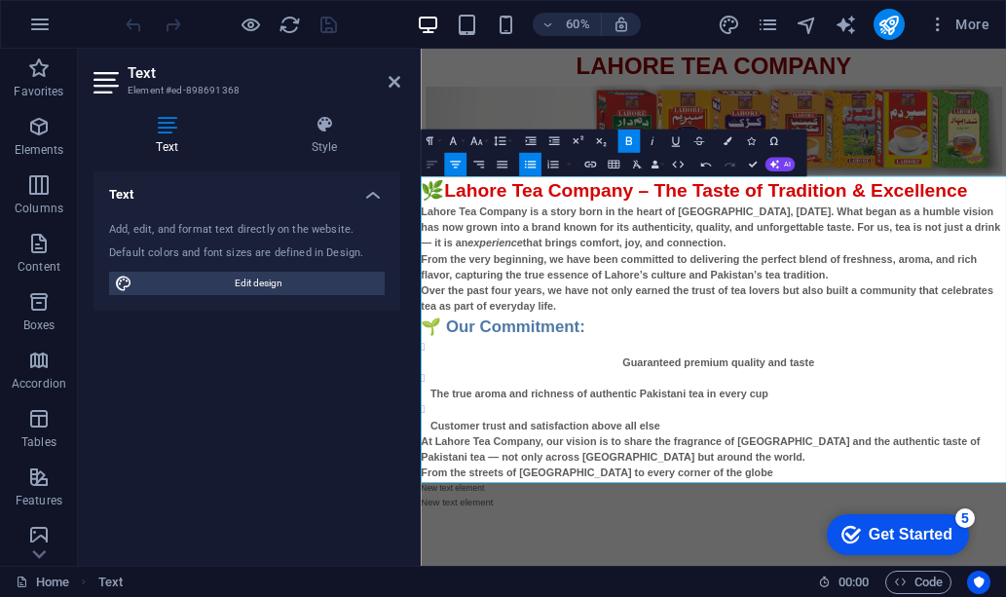
click at [435, 165] on icon "button" at bounding box center [431, 165] width 14 height 14
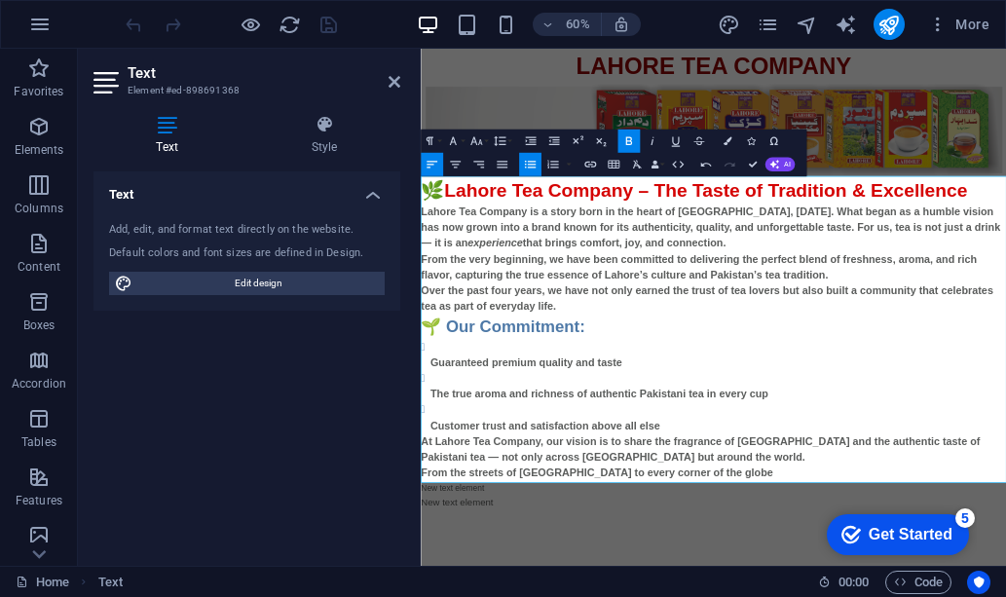
click at [423, 321] on strong "Lahore Tea Company is a story born in the heart of [GEOGRAPHIC_DATA], [DATE]. W…" at bounding box center [903, 347] width 965 height 72
click at [423, 322] on strong "Lahore Tea Company is a story born in the heart of [GEOGRAPHIC_DATA], [DATE]. W…" at bounding box center [903, 347] width 965 height 72
click at [421, 353] on strong "Lahore Tea Company is a story born in the heart of [GEOGRAPHIC_DATA], [DATE]. W…" at bounding box center [905, 347] width 969 height 72
click at [1005, 536] on li "​Guaranteed premium quality and taste" at bounding box center [916, 558] width 960 height 53
drag, startPoint x: 883, startPoint y: 22, endPoint x: 832, endPoint y: 51, distance: 58.0
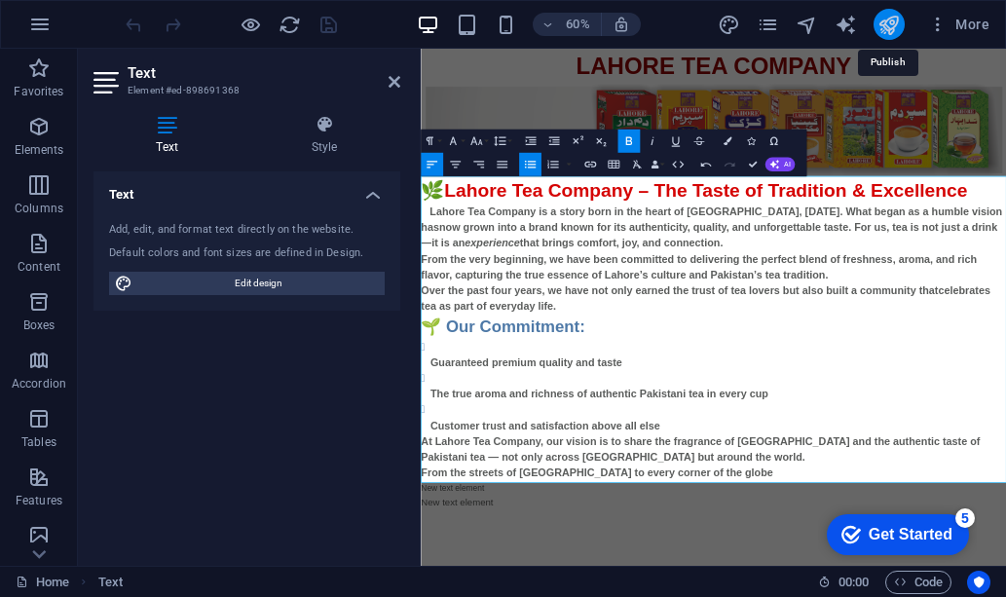
click at [883, 22] on icon "publish" at bounding box center [888, 25] width 22 height 22
